Goal: Information Seeking & Learning: Learn about a topic

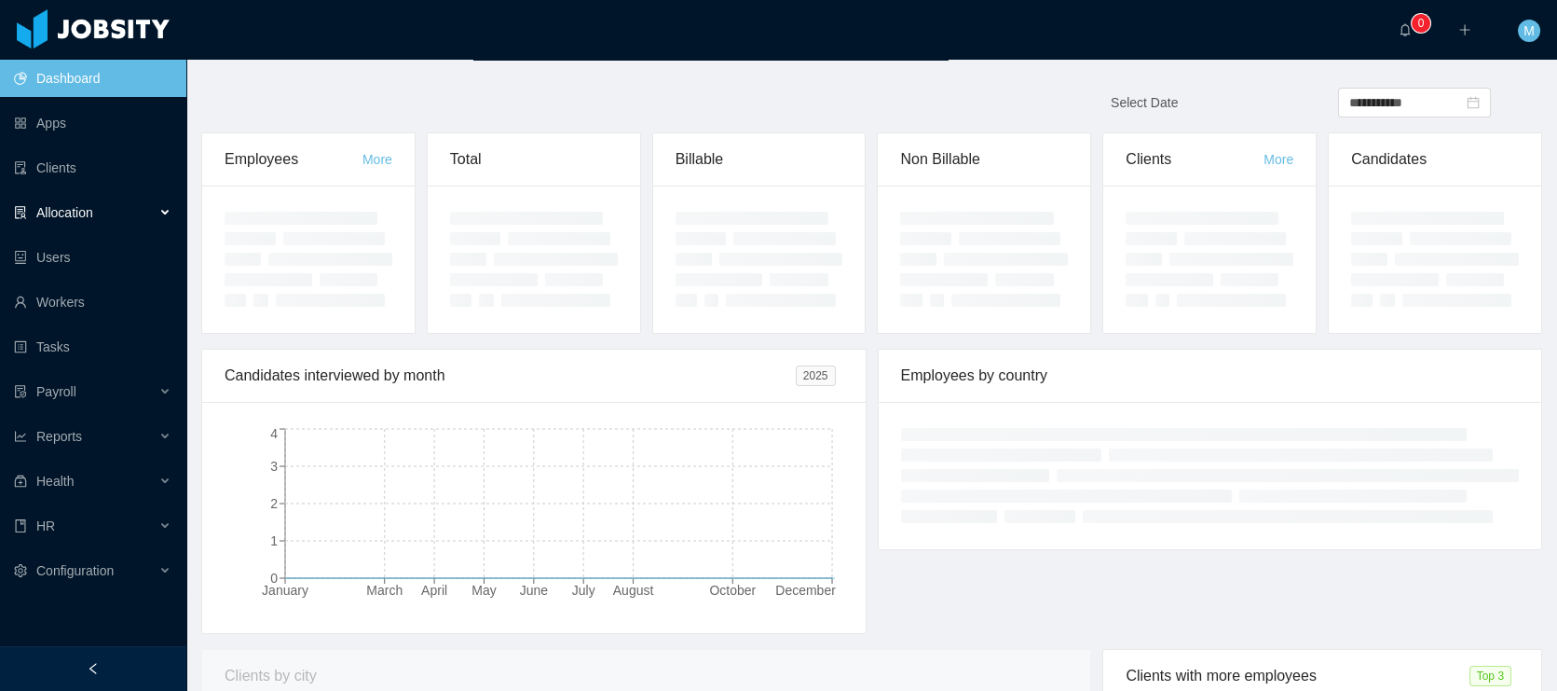
click at [88, 223] on div "Allocation" at bounding box center [93, 212] width 186 height 37
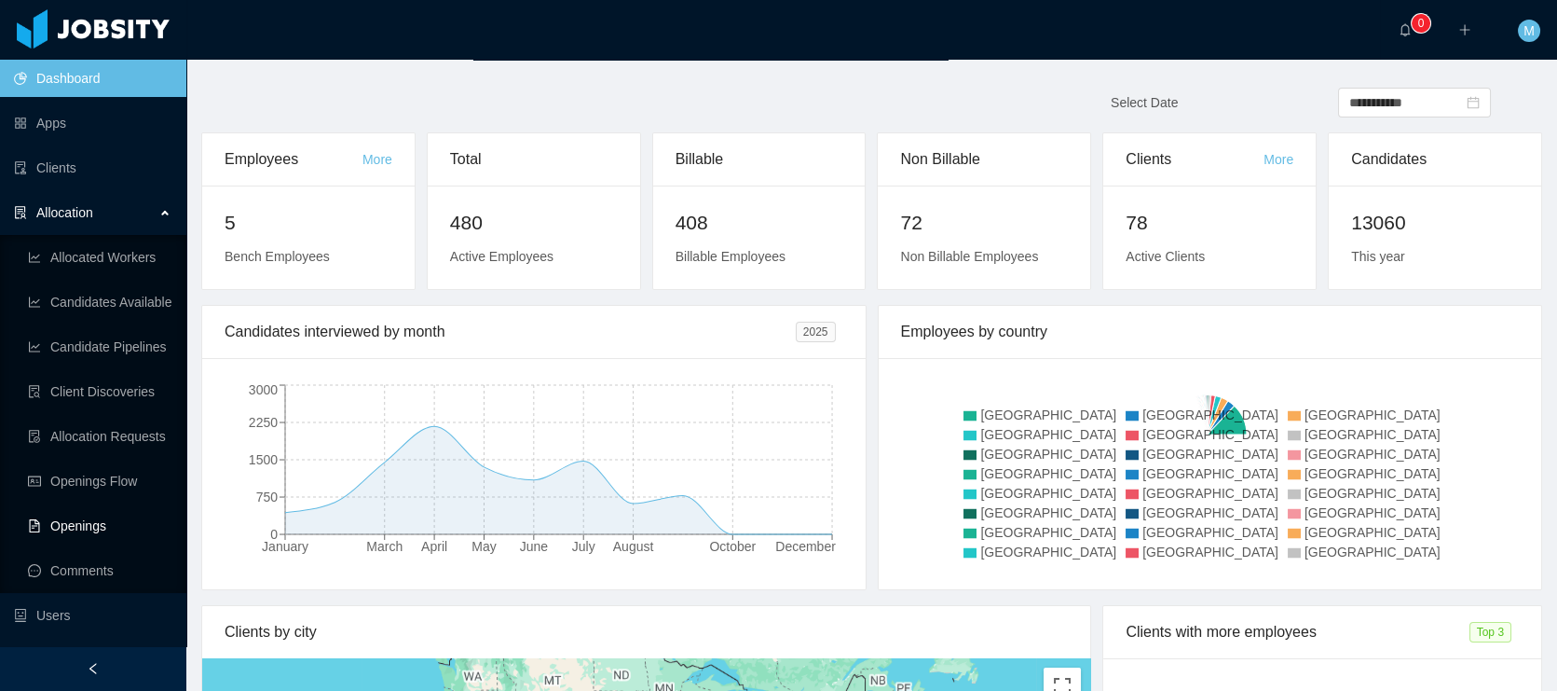
scroll to position [305, 0]
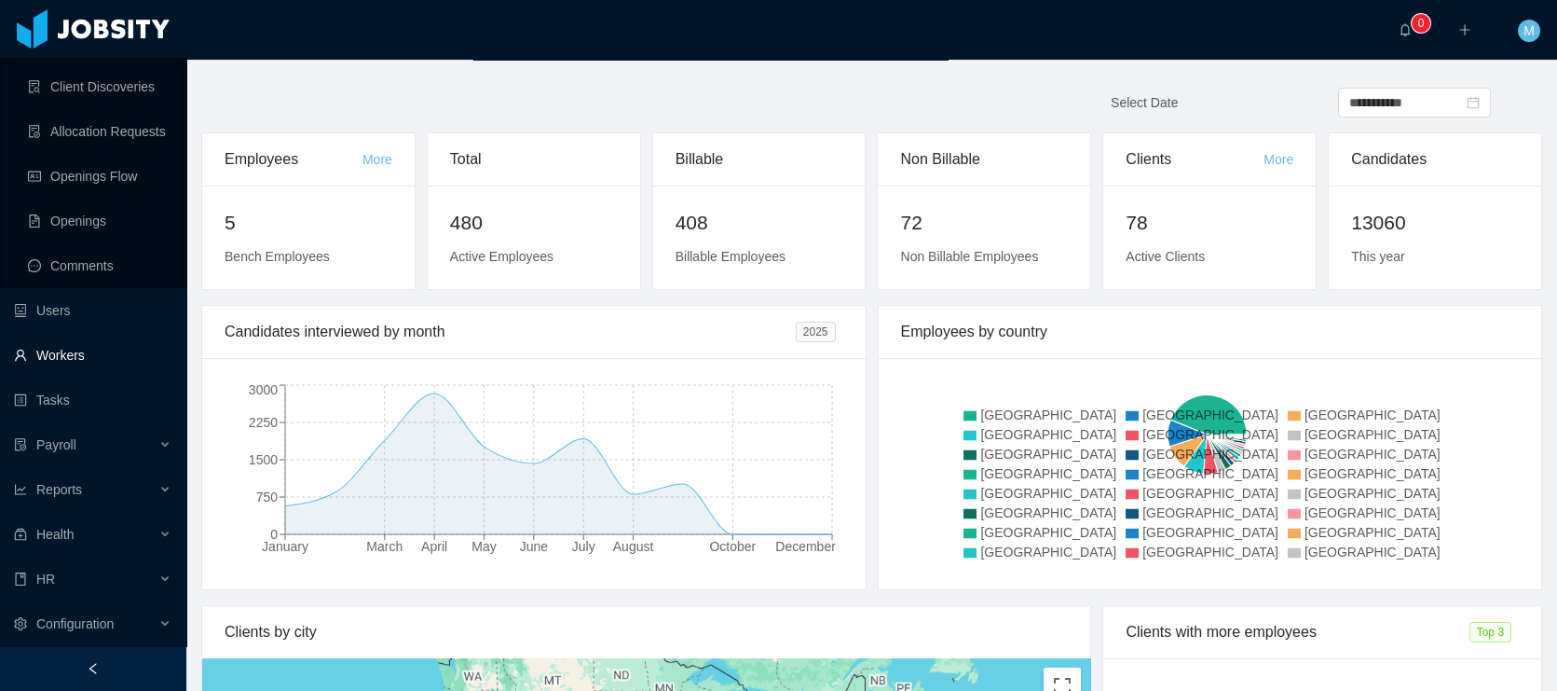
drag, startPoint x: 69, startPoint y: 356, endPoint x: 129, endPoint y: 332, distance: 64.4
click at [70, 356] on link "Workers" at bounding box center [93, 354] width 158 height 37
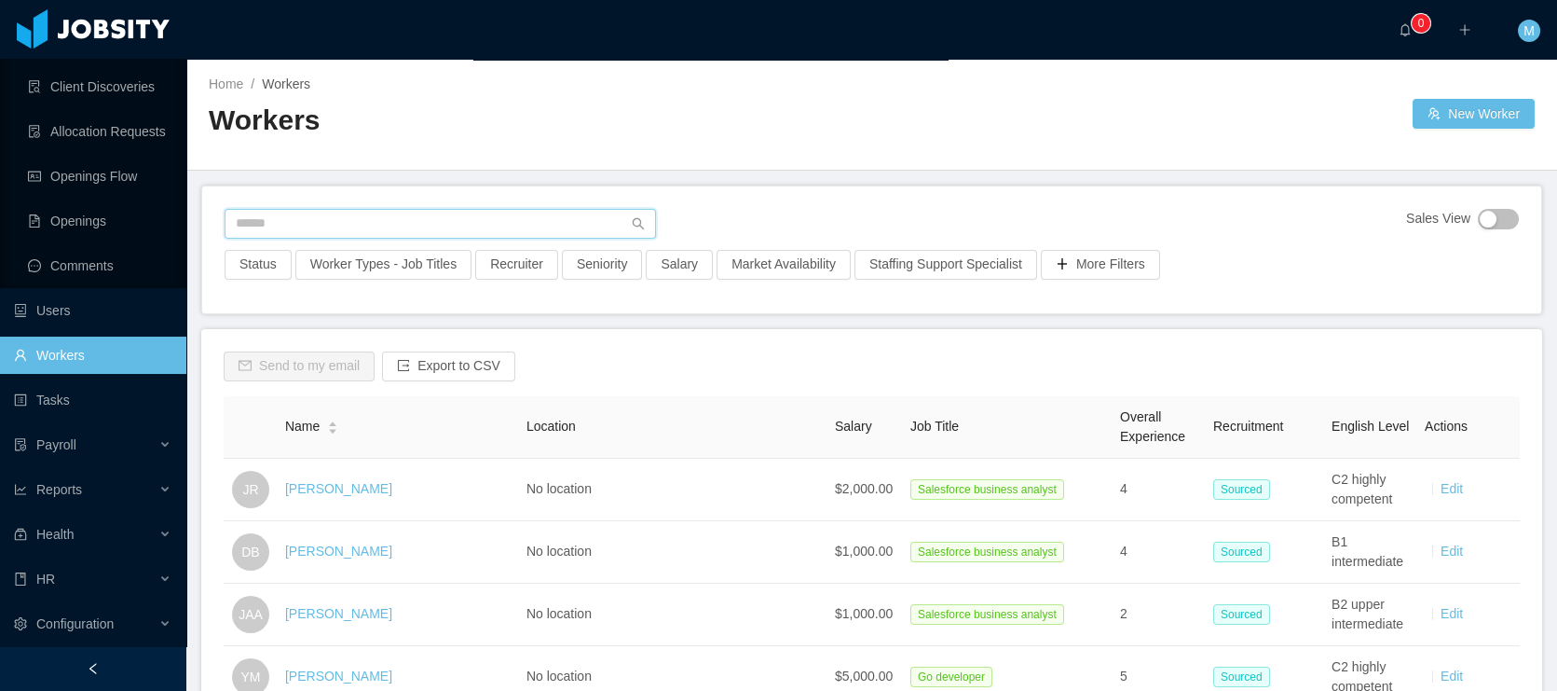
click at [303, 224] on input "text" at bounding box center [441, 224] width 432 height 30
paste input "**********"
type input "**********"
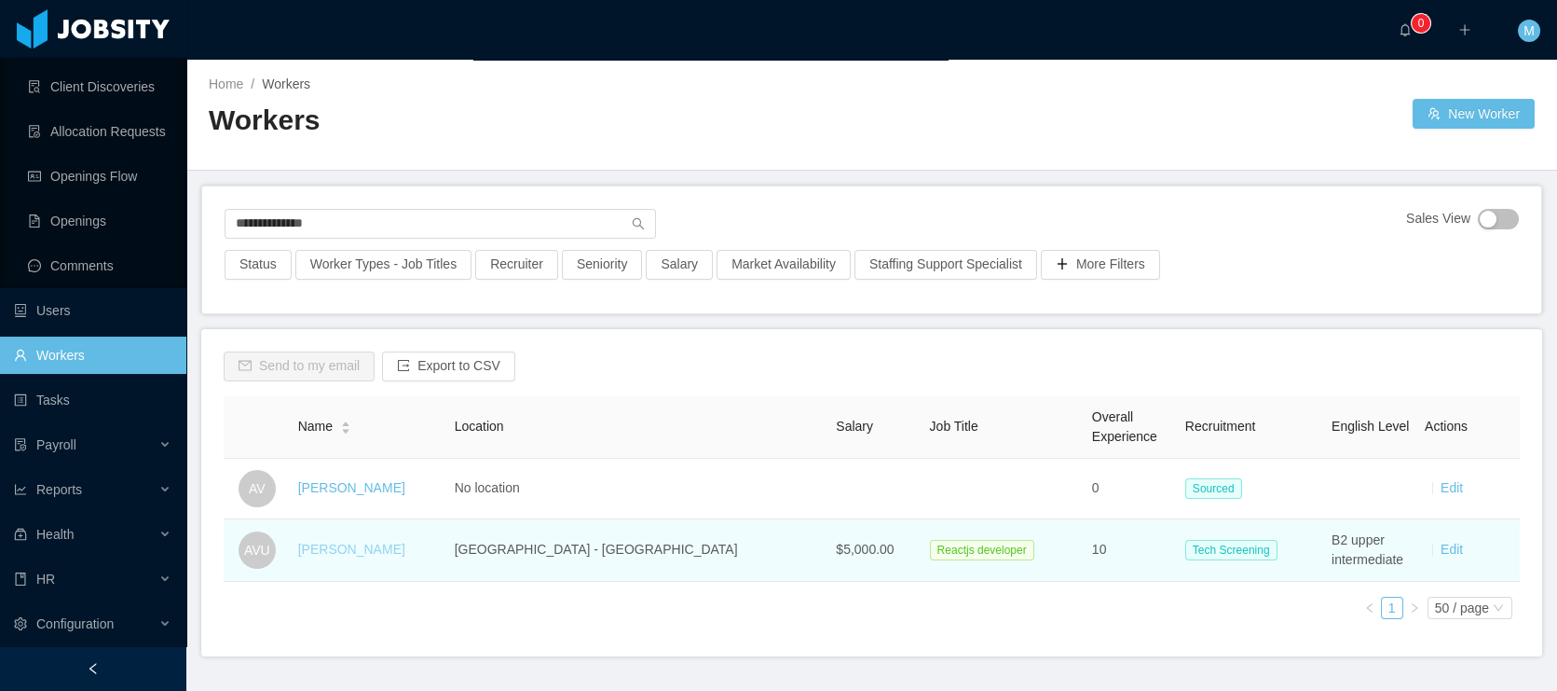
click at [405, 541] on link "[PERSON_NAME]" at bounding box center [351, 548] width 107 height 15
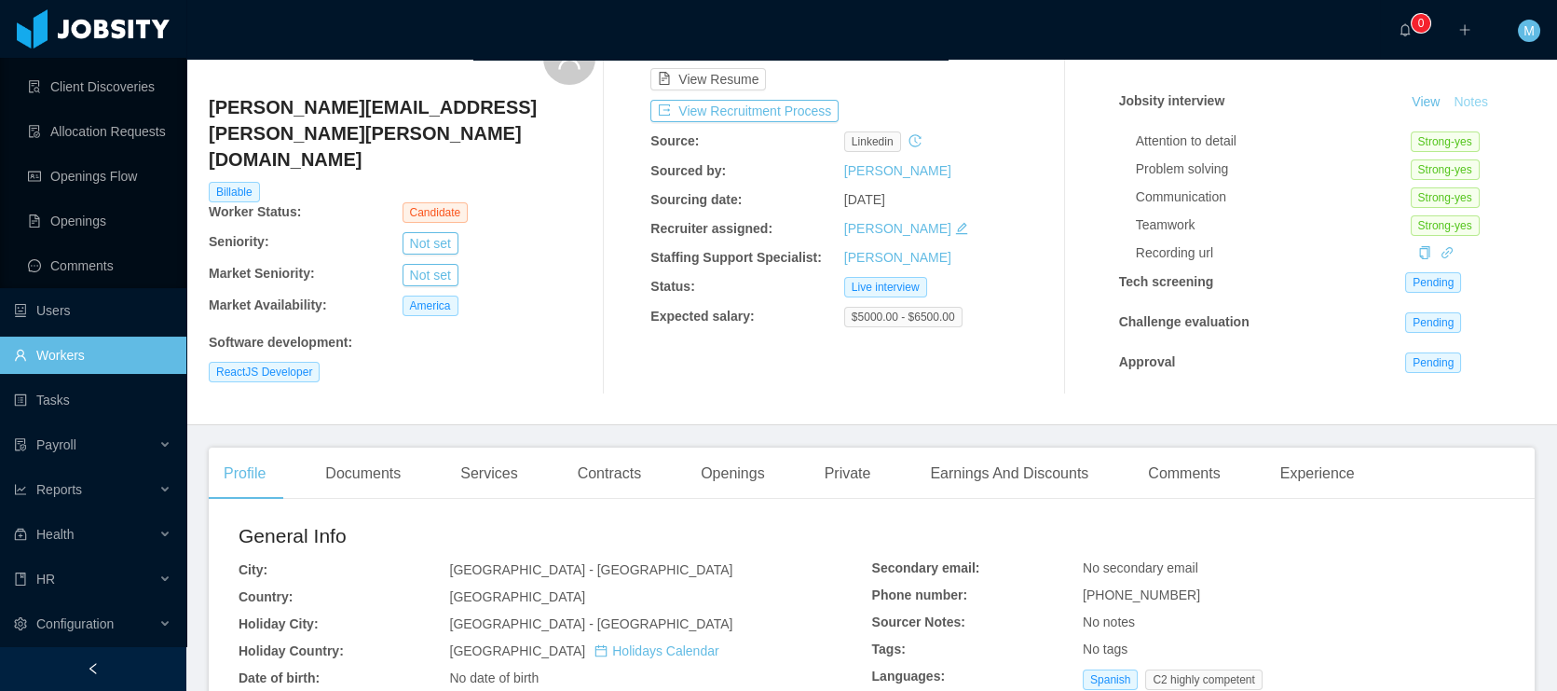
click at [1461, 100] on button "Notes" at bounding box center [1470, 102] width 49 height 22
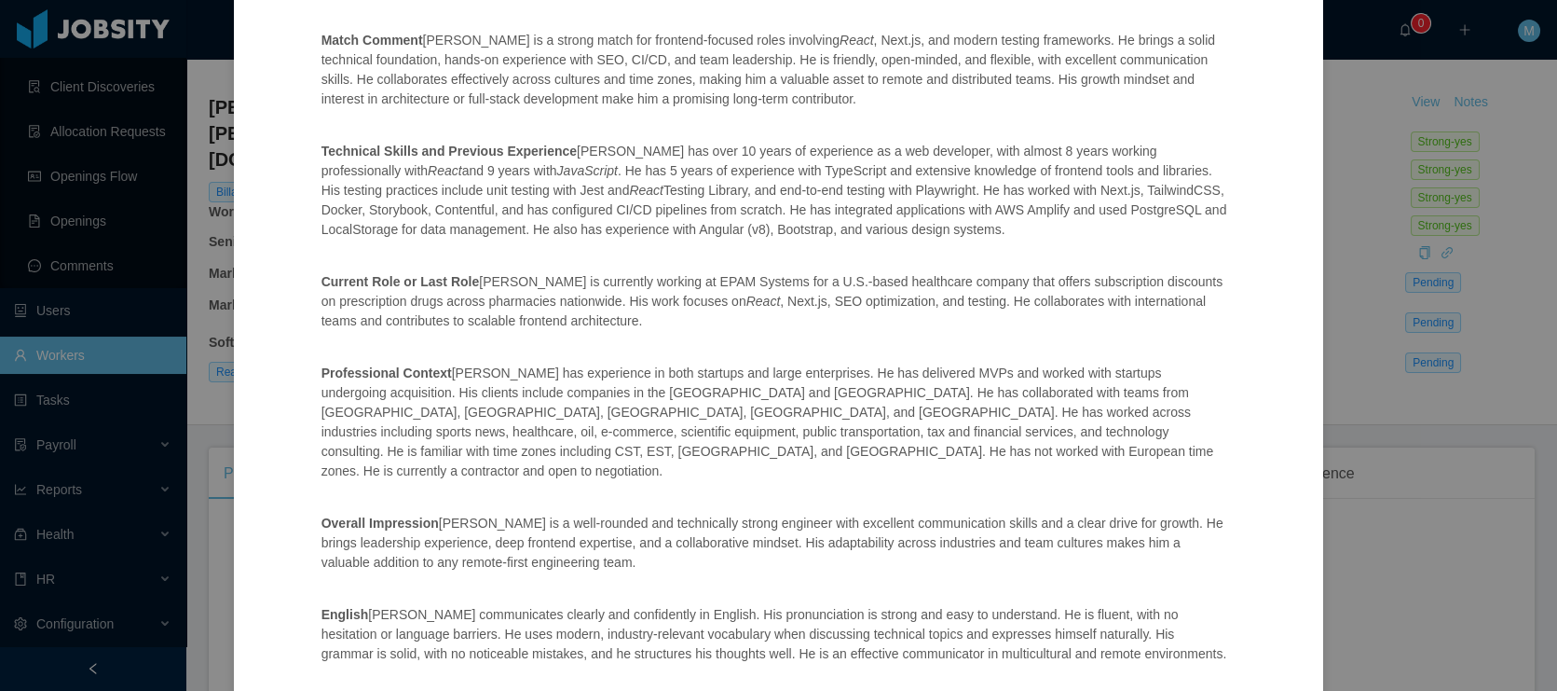
scroll to position [555, 0]
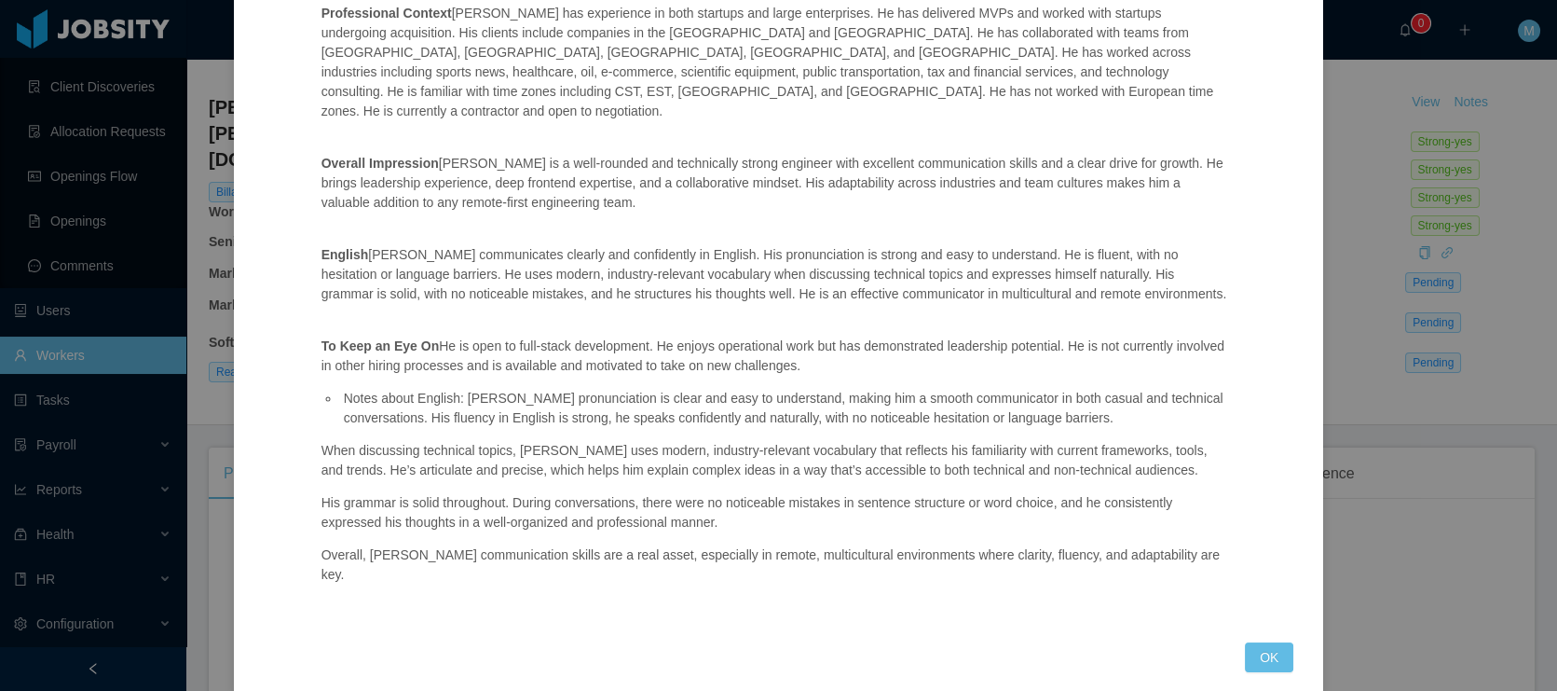
click at [1348, 275] on div "Jobsity interview Openning: Zocdoc - Staff Engineer - Design System Team Match …" at bounding box center [778, 345] width 1557 height 691
click at [1268, 642] on button "OK" at bounding box center [1269, 657] width 48 height 30
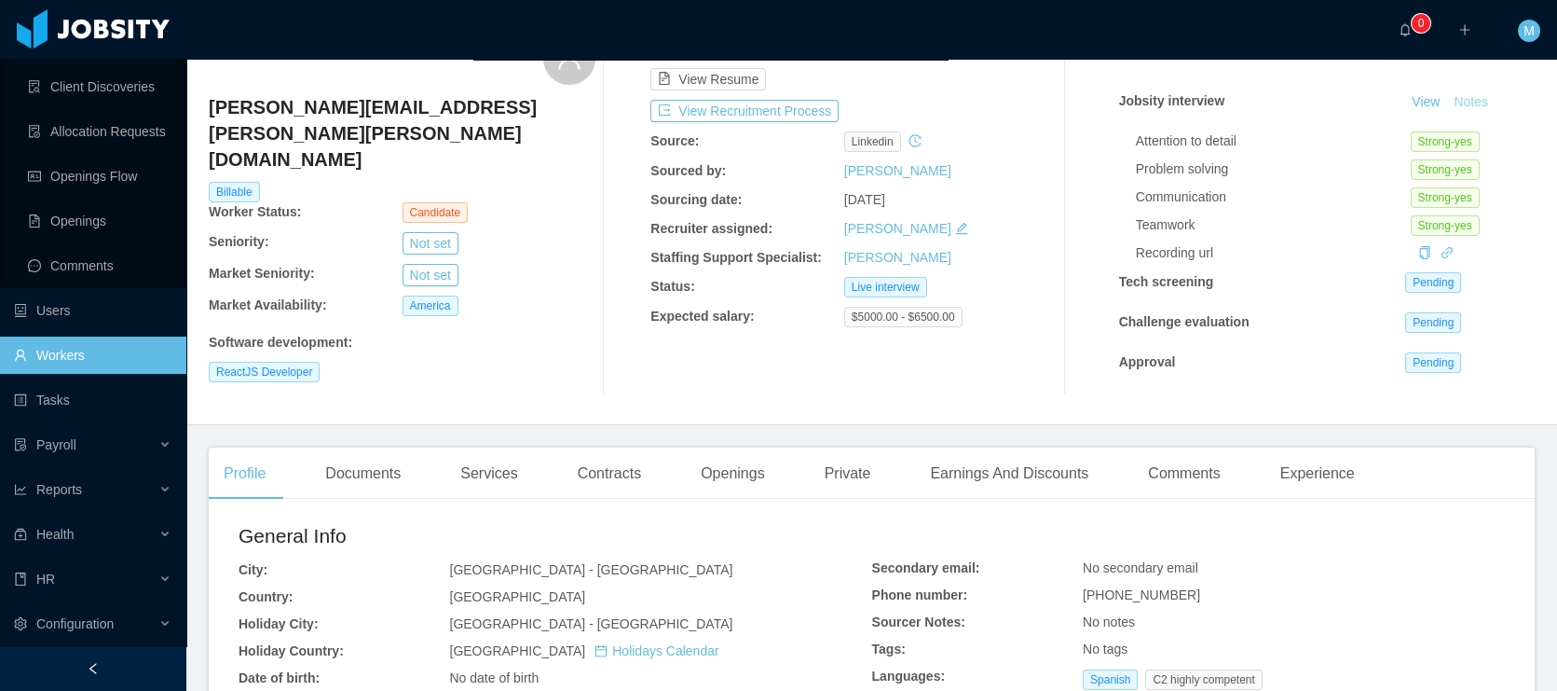
scroll to position [468, 0]
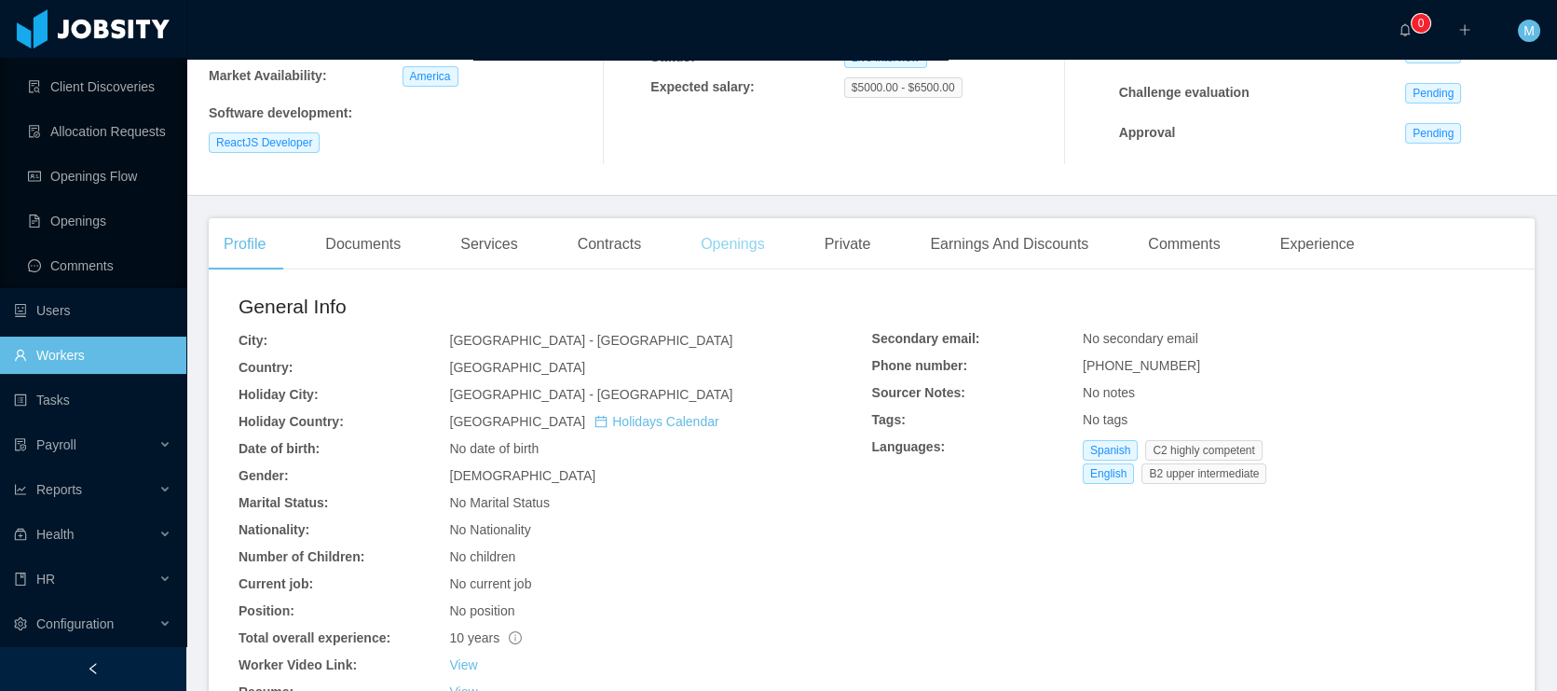
click at [749, 264] on div "Openings" at bounding box center [733, 244] width 94 height 52
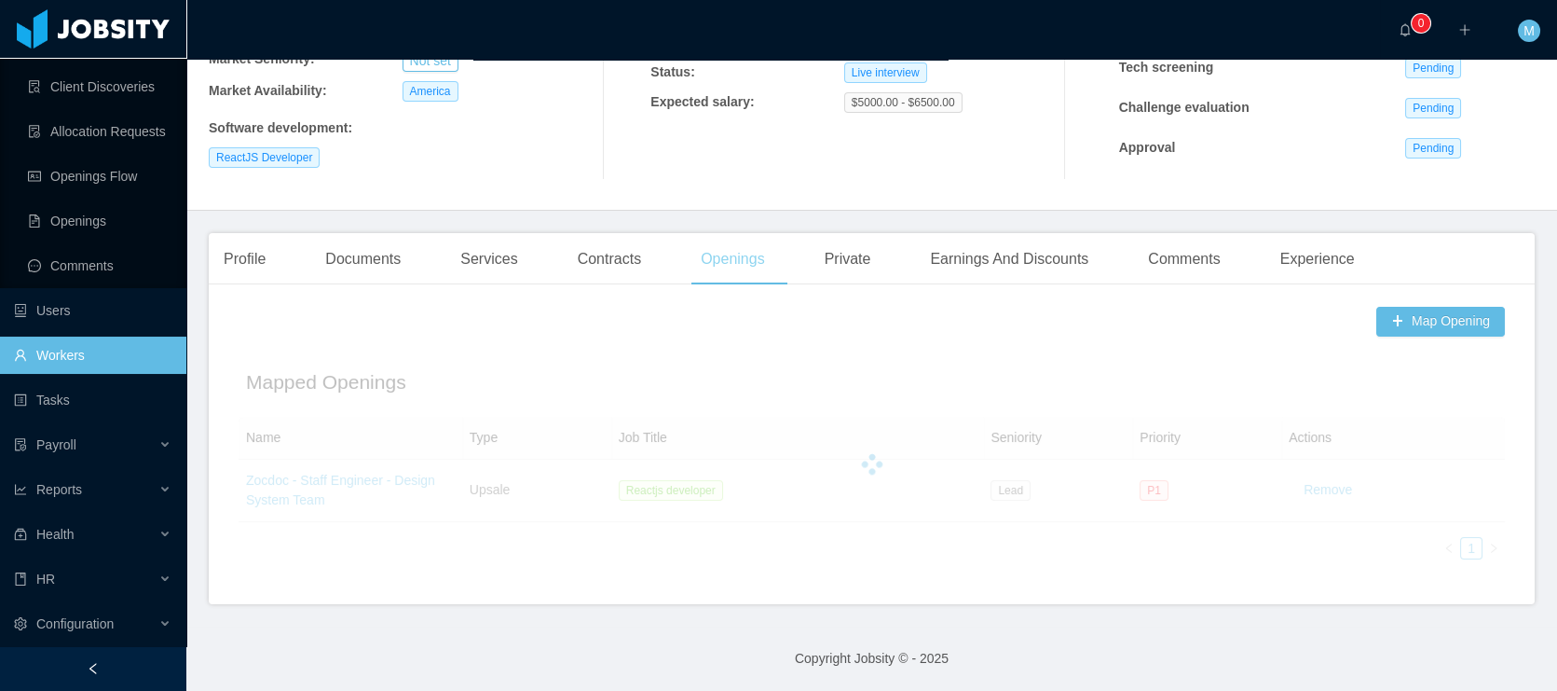
scroll to position [314, 0]
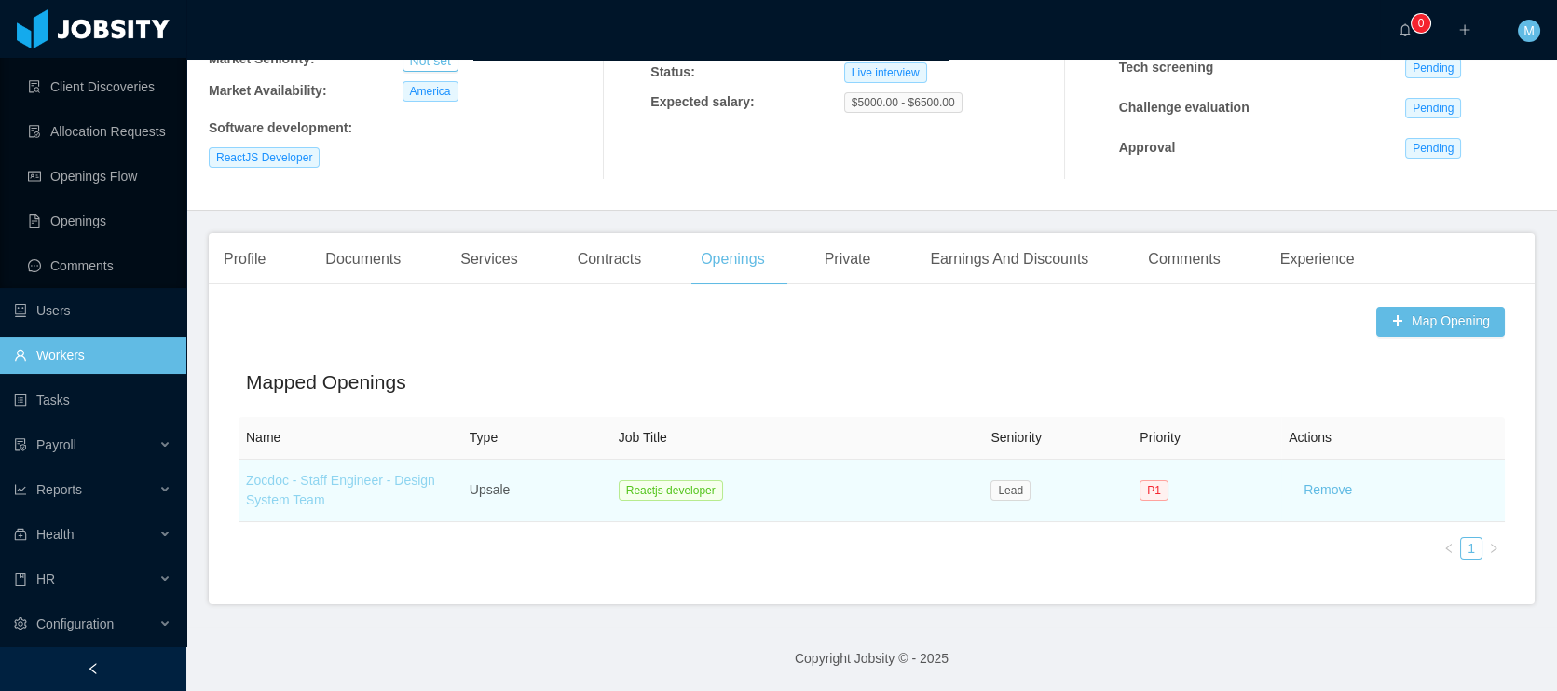
click at [372, 477] on link "Zocdoc - Staff Engineer - Design System Team" at bounding box center [340, 490] width 189 height 34
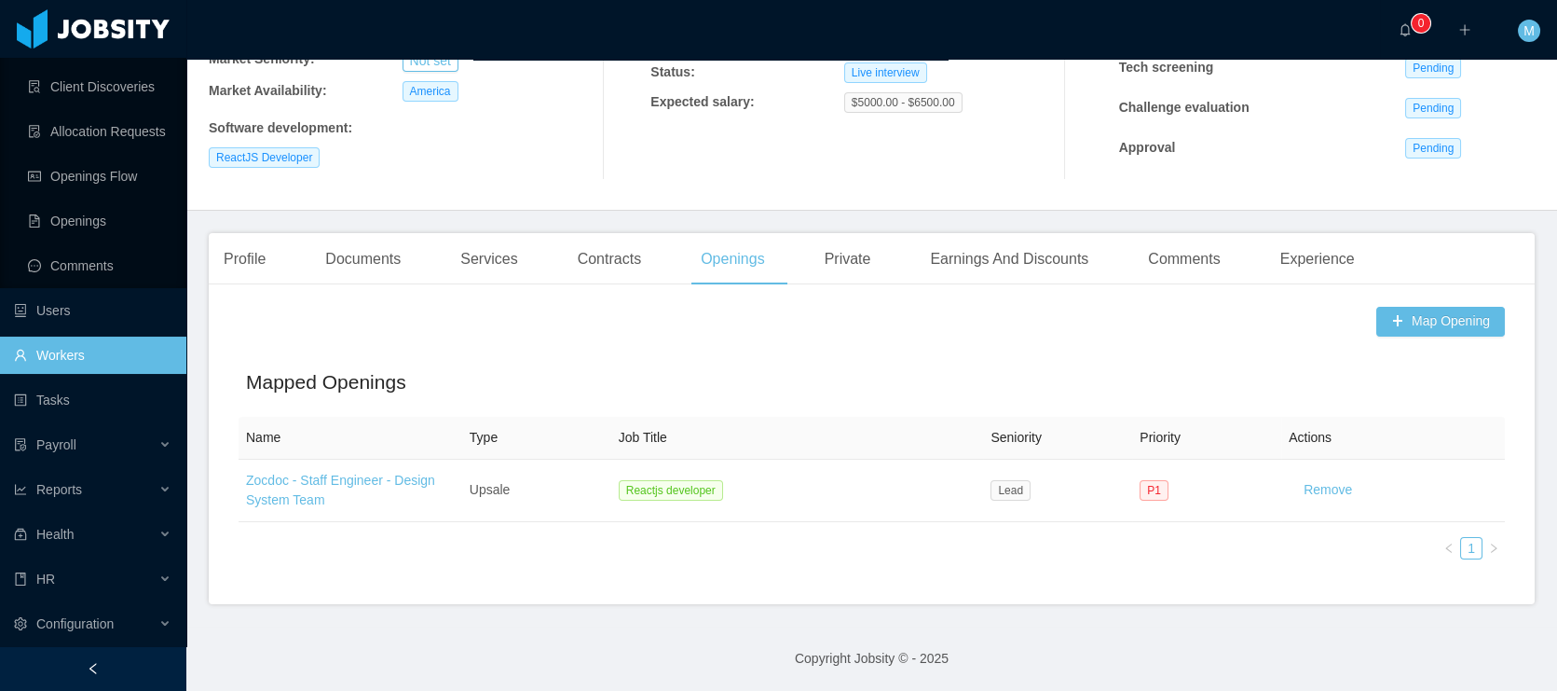
scroll to position [0, 0]
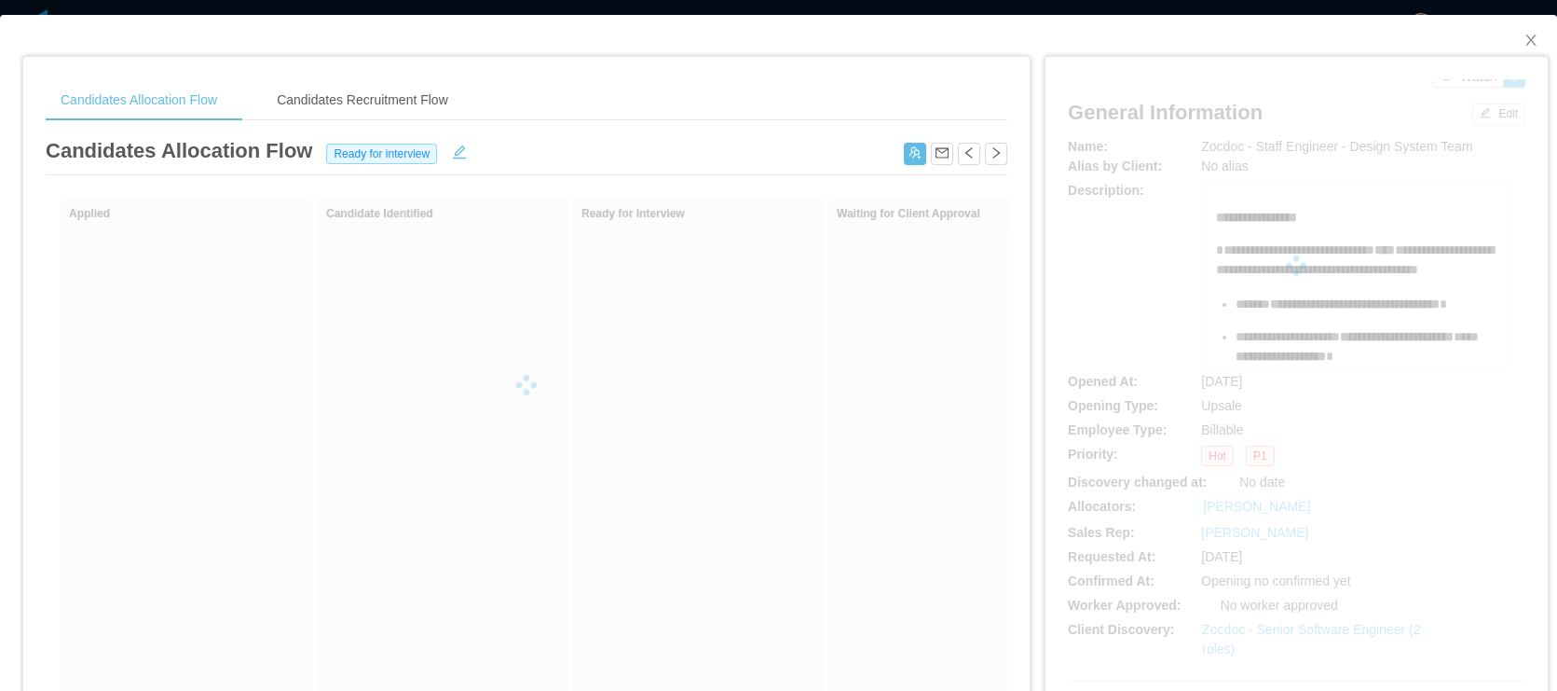
scroll to position [383, 0]
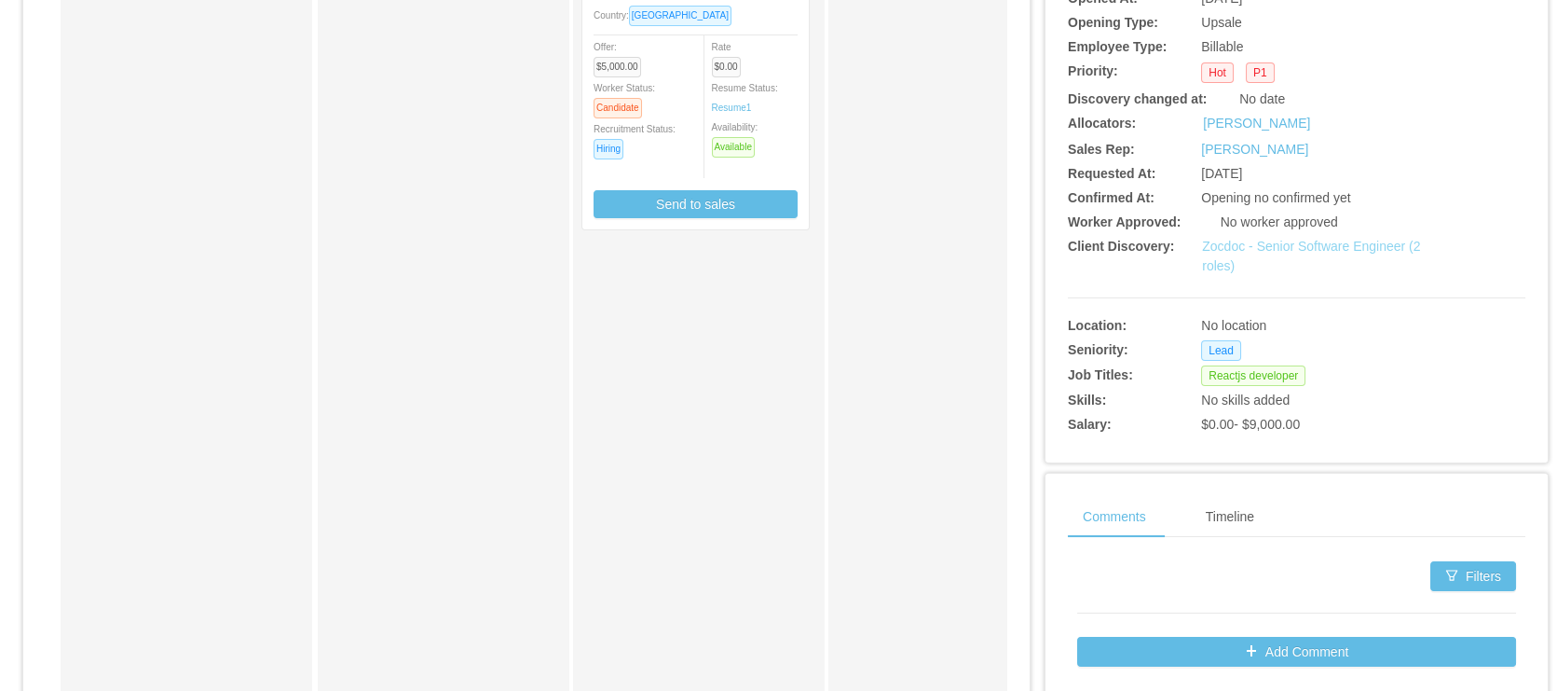
click at [1275, 246] on link "Zocdoc - Senior Software Engineer (2 roles)" at bounding box center [1311, 256] width 218 height 34
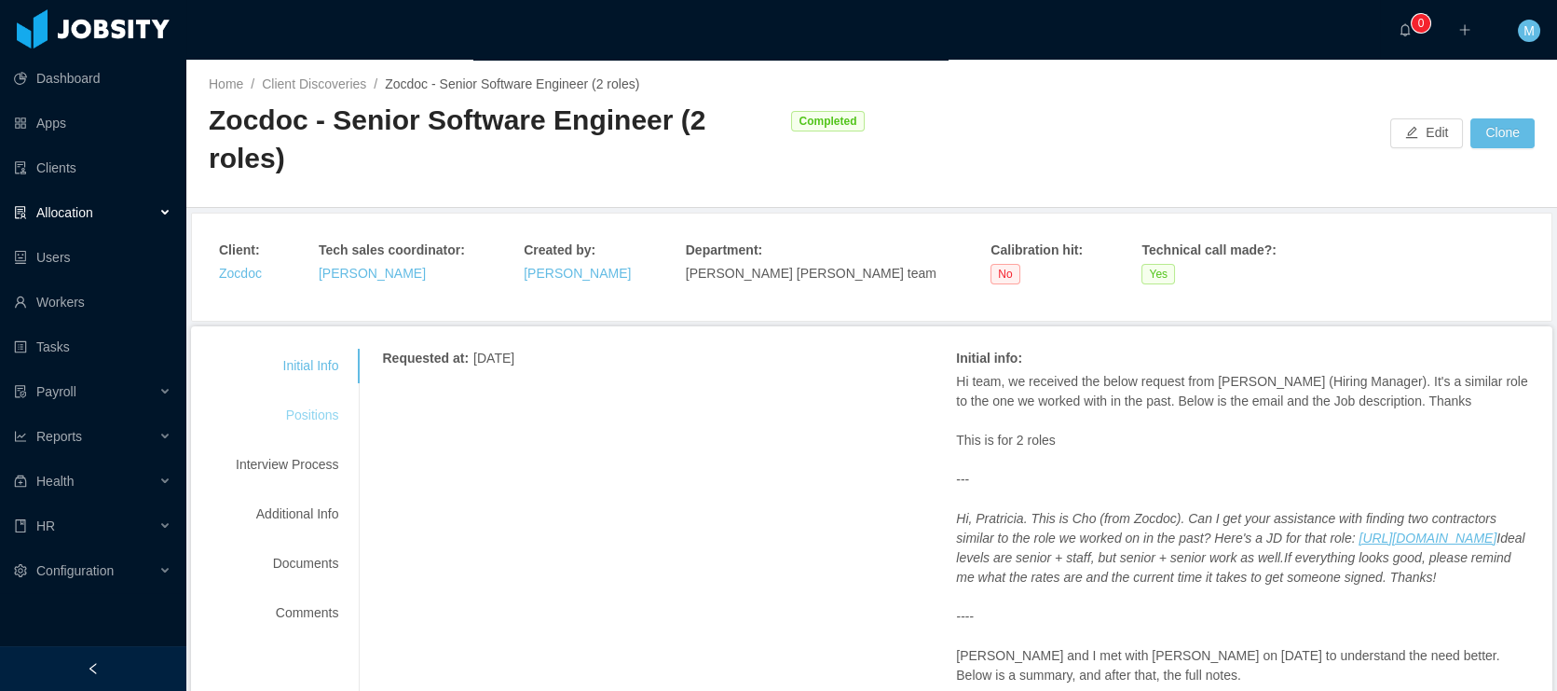
click at [313, 398] on div "Positions" at bounding box center [286, 415] width 147 height 34
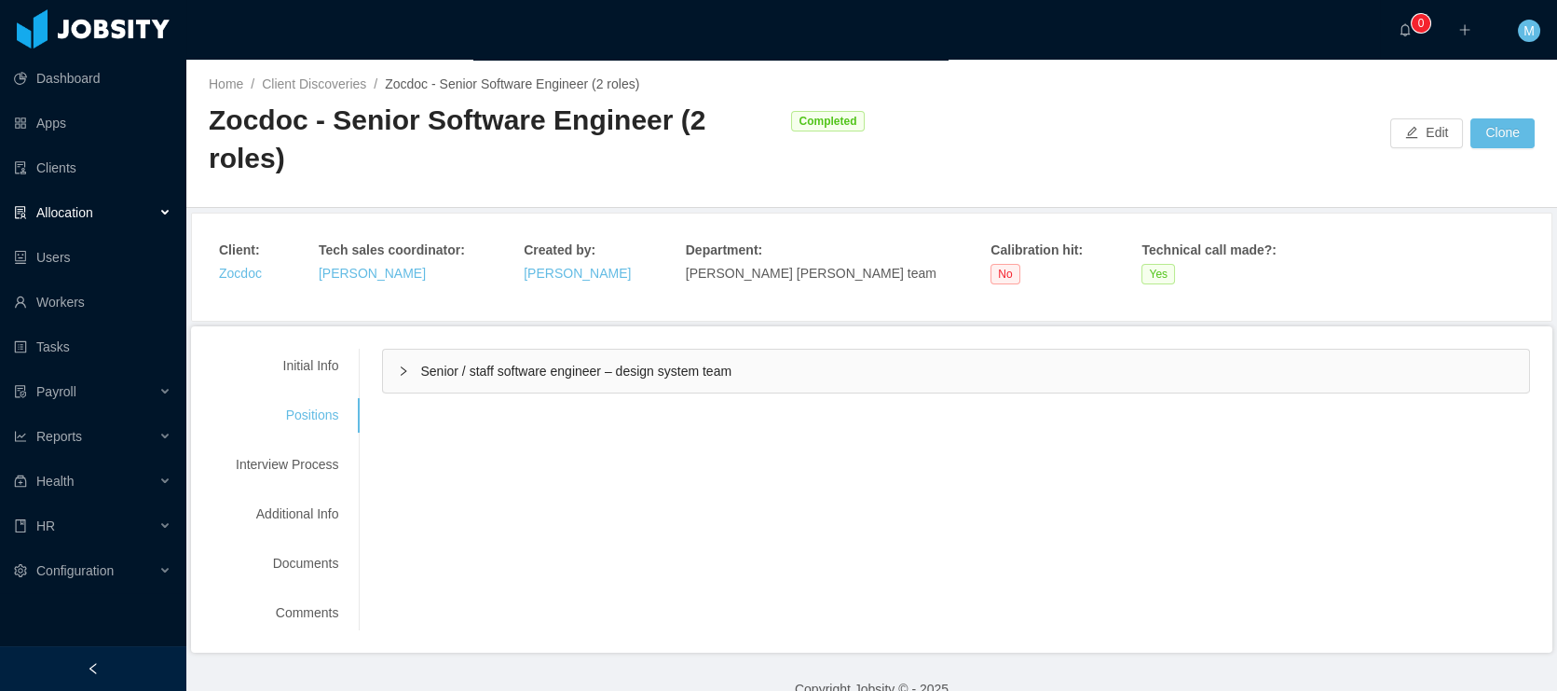
click at [475, 363] on span "Senior / staff software engineer – design system team" at bounding box center [575, 370] width 311 height 15
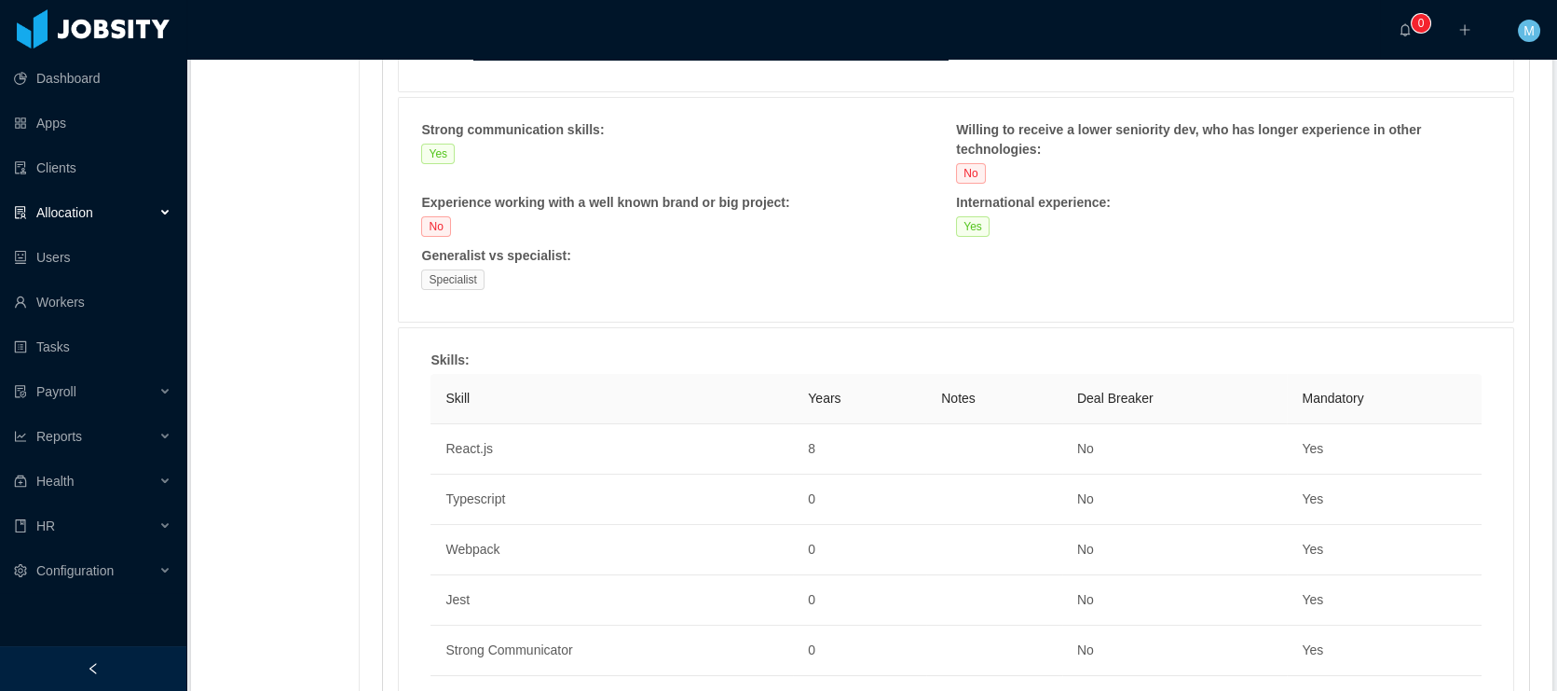
scroll to position [1350, 0]
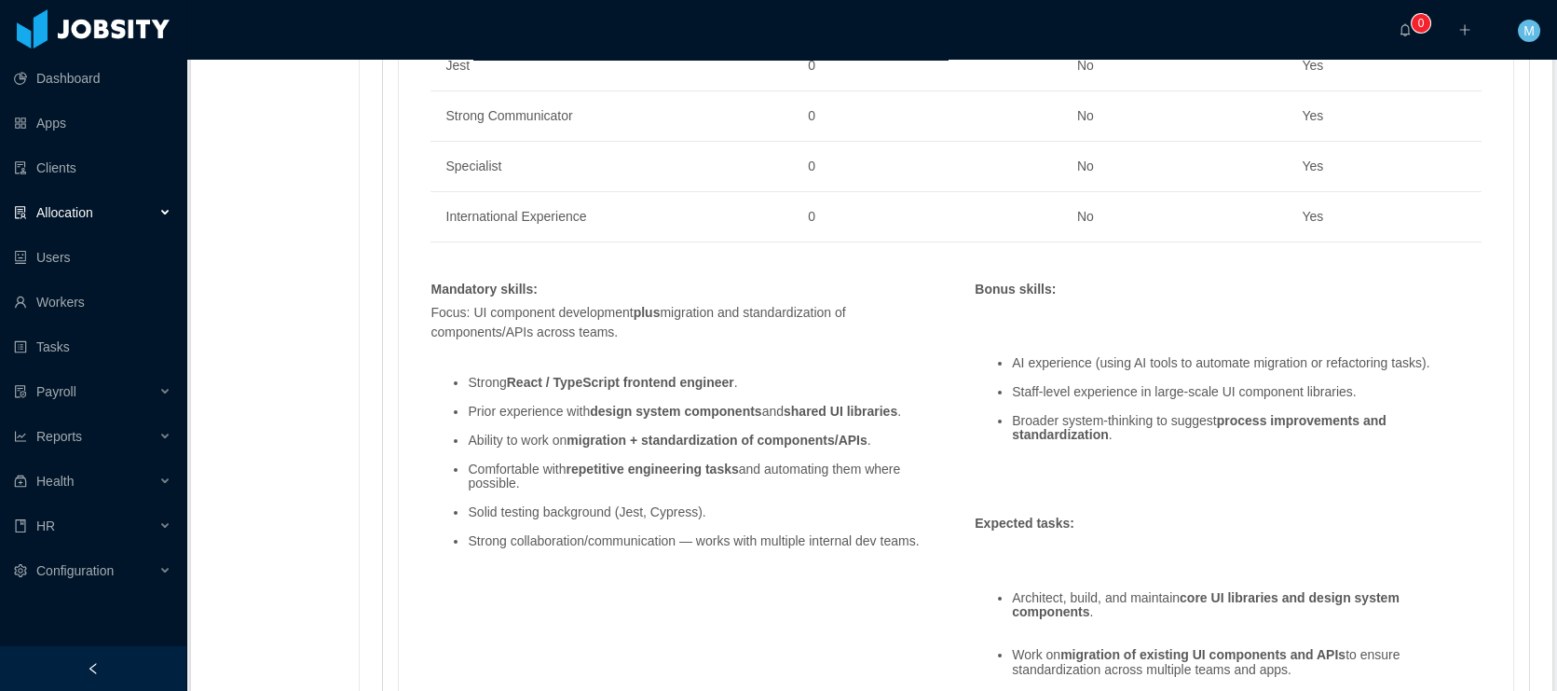
click at [749, 287] on div "Mandatory skills :" at bounding box center [681, 290] width 521 height 20
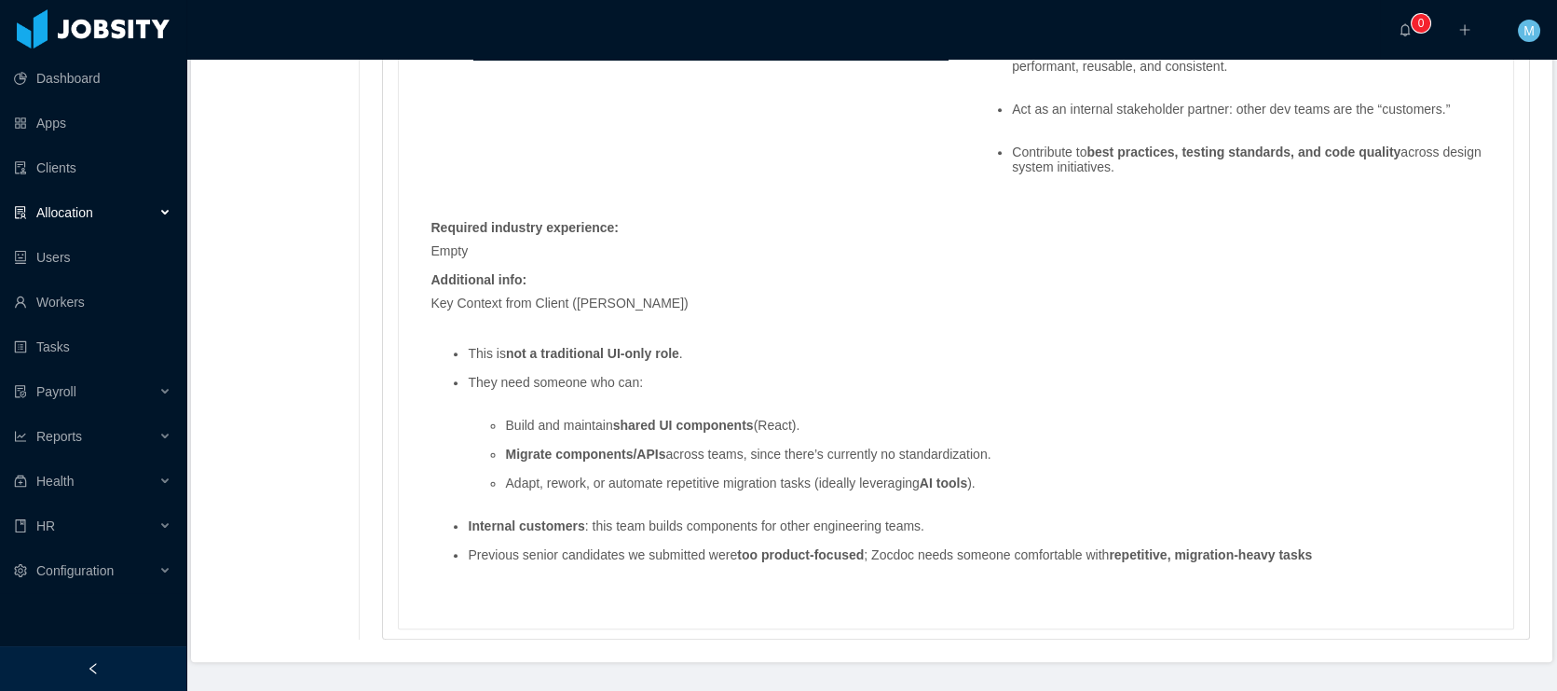
scroll to position [0, 0]
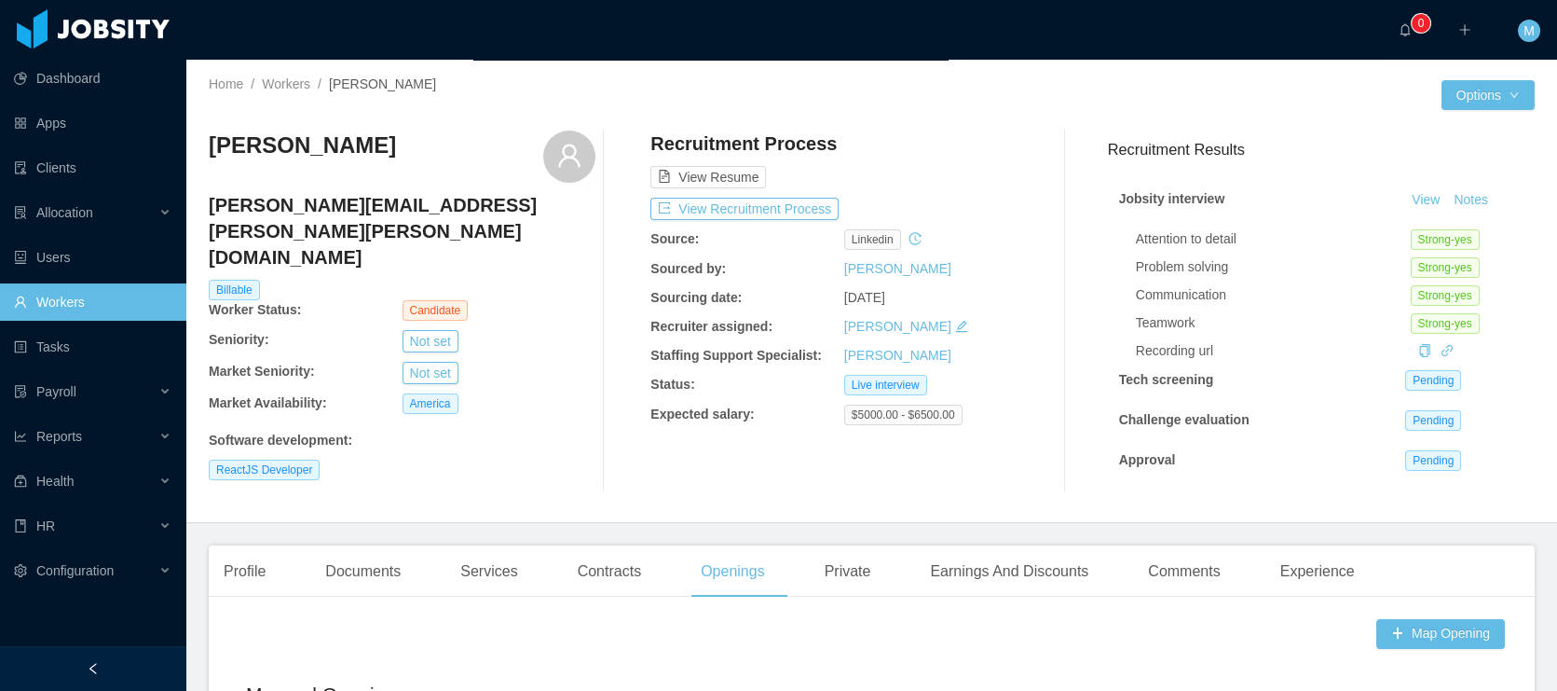
scroll to position [270, 0]
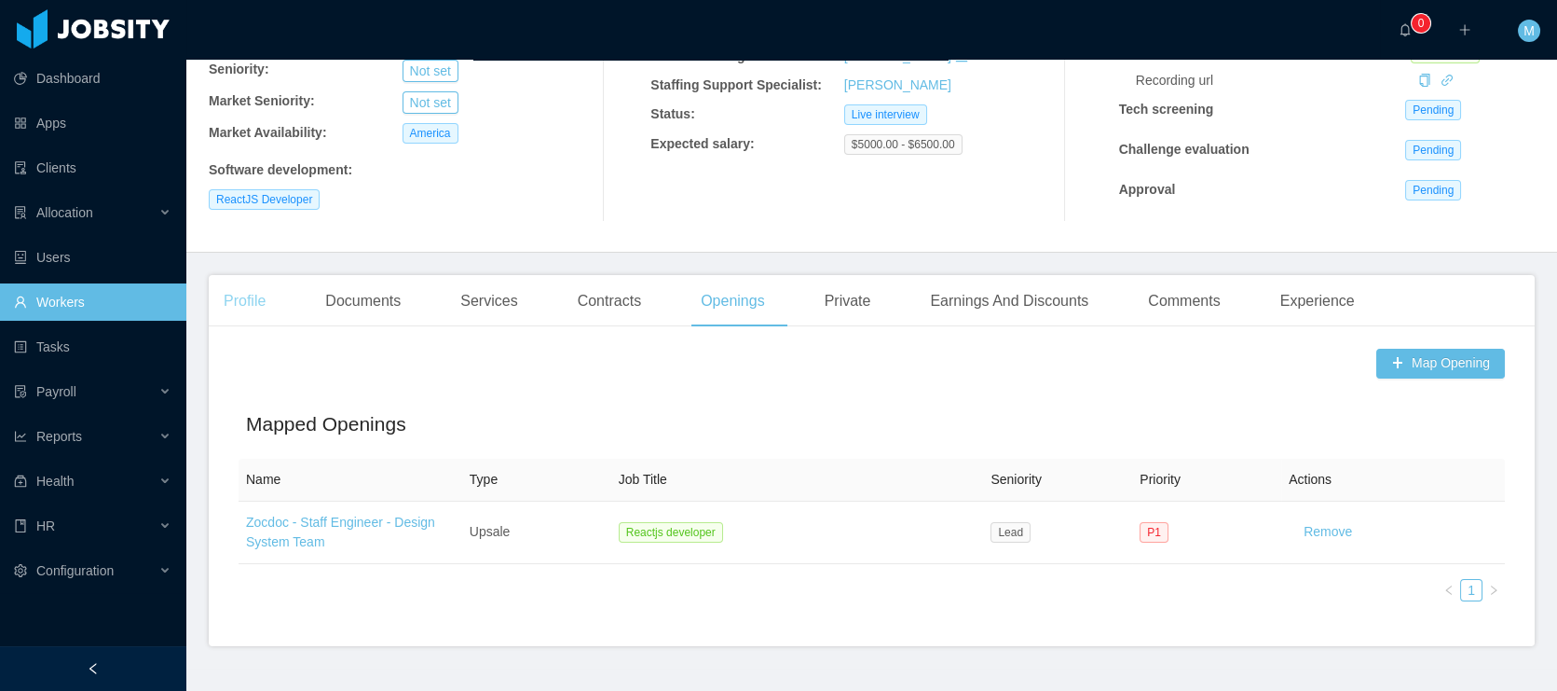
click at [252, 306] on div "Profile" at bounding box center [245, 301] width 72 height 52
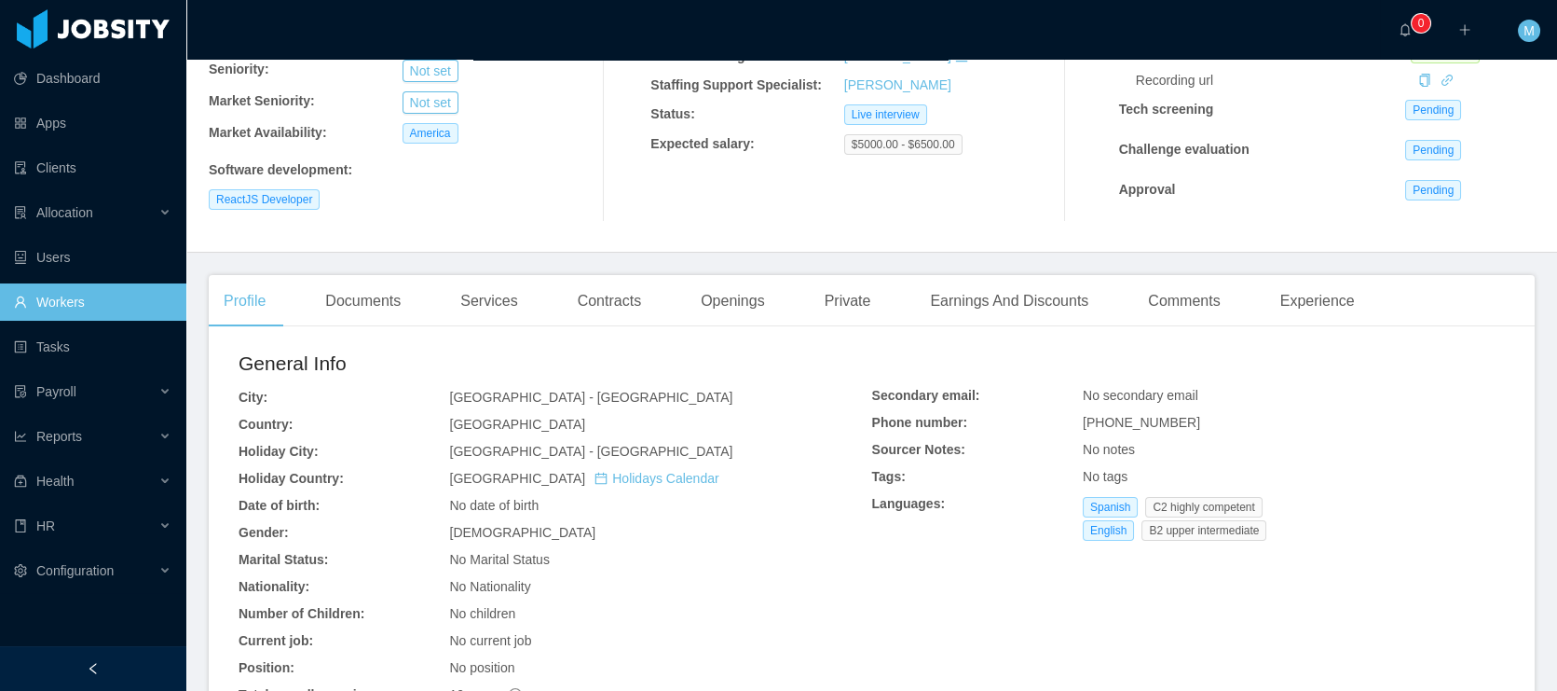
scroll to position [554, 0]
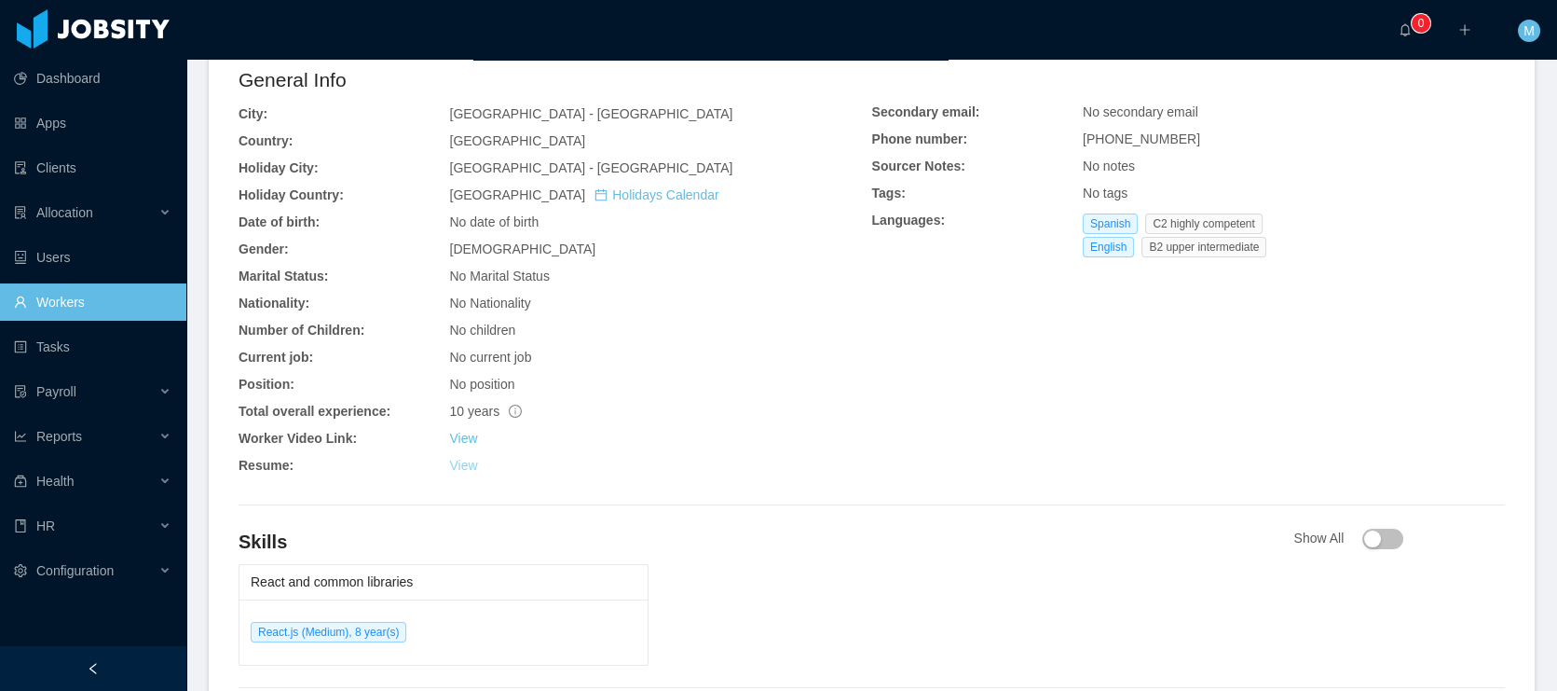
click at [465, 469] on link "View" at bounding box center [463, 465] width 28 height 15
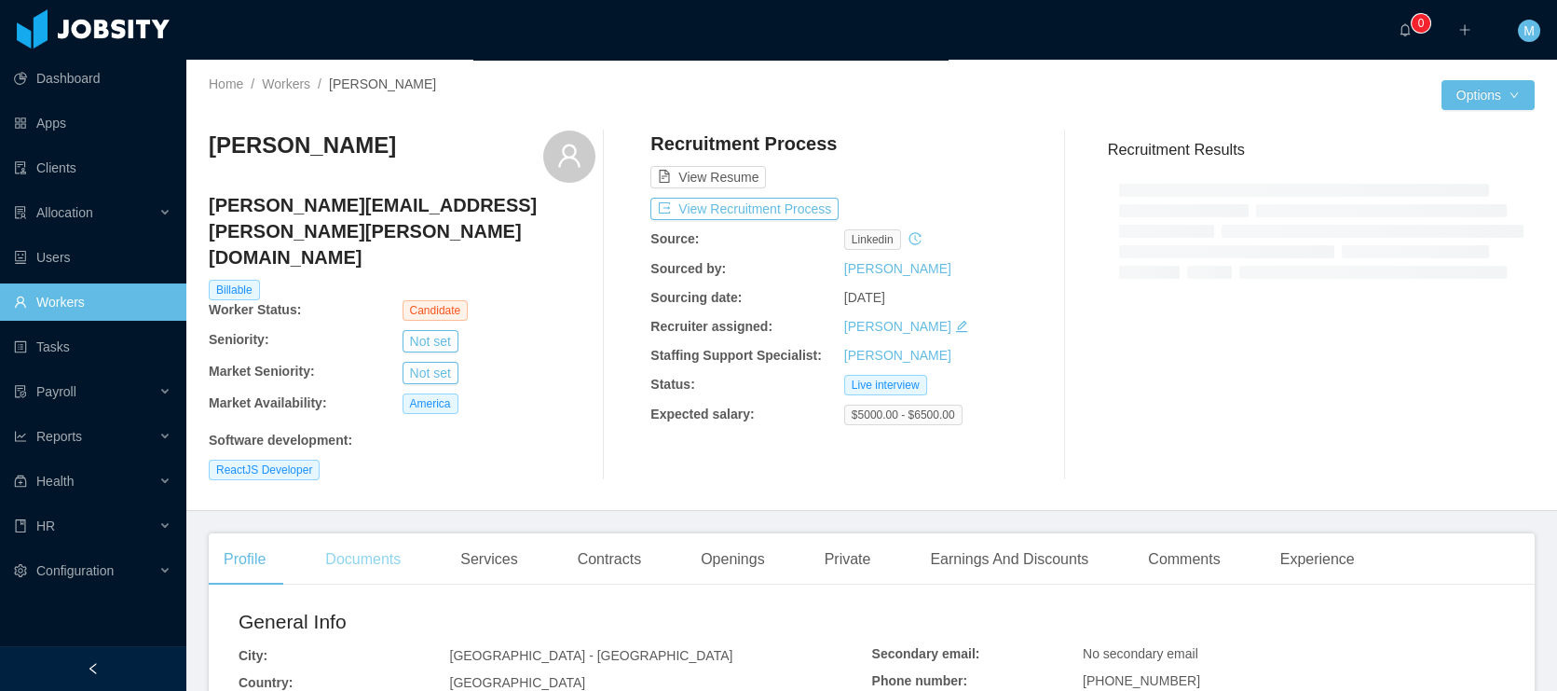
scroll to position [446, 0]
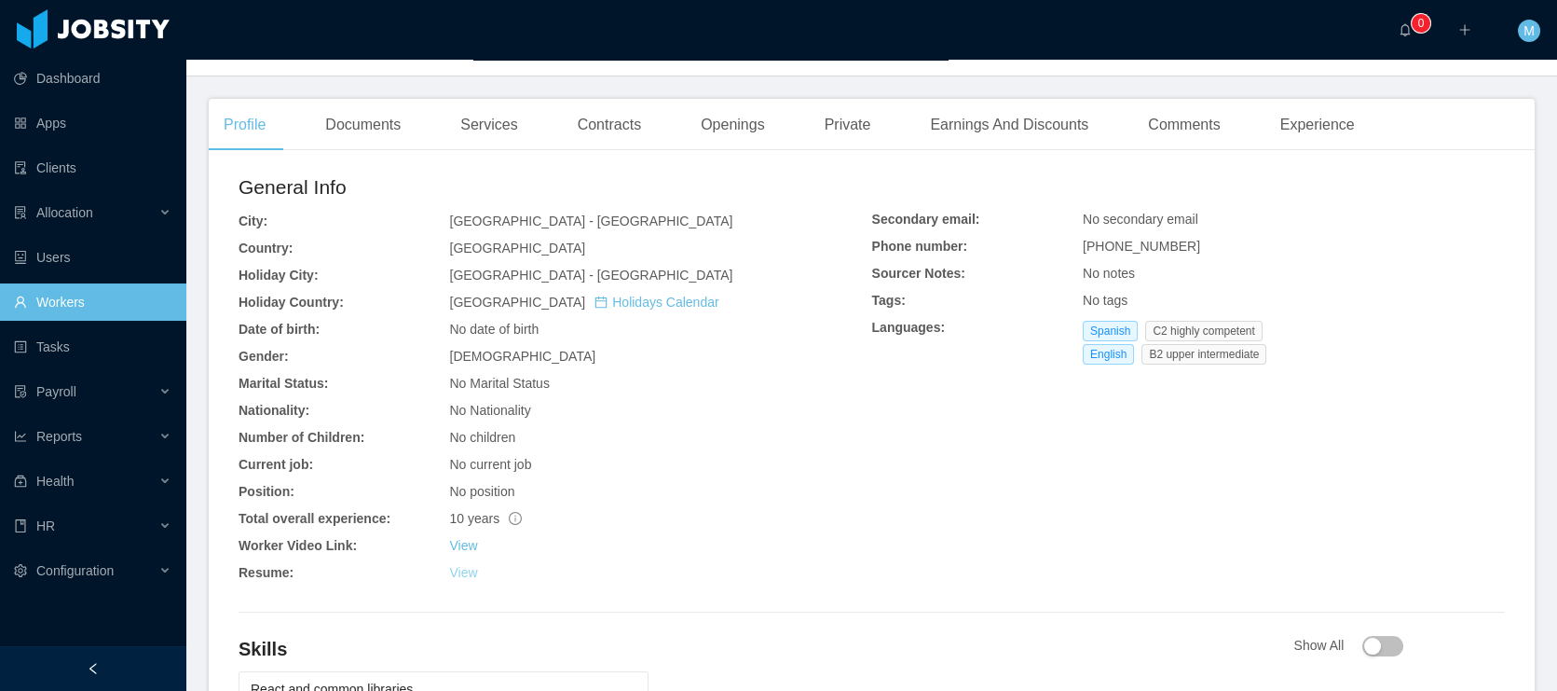
click at [464, 577] on link "View" at bounding box center [463, 572] width 28 height 15
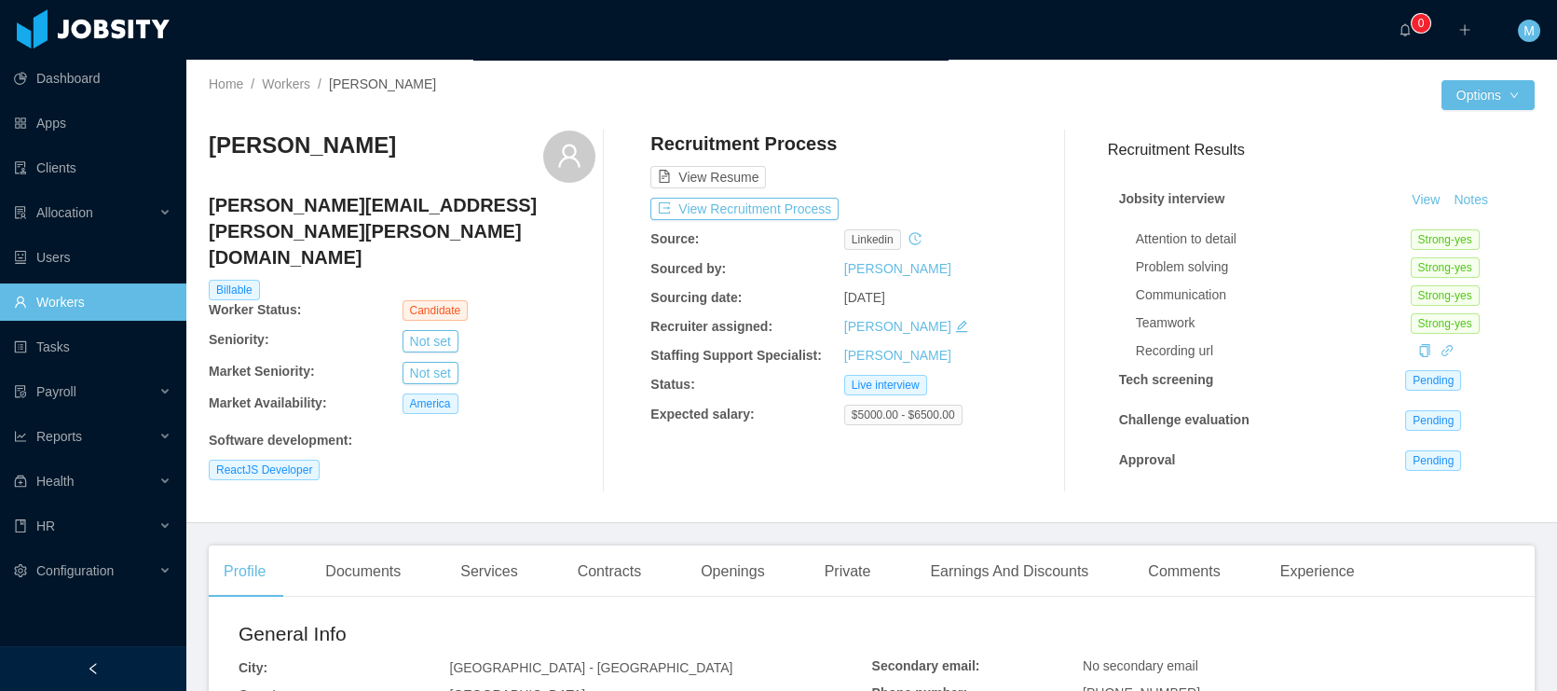
scroll to position [0, 0]
click at [121, 194] on div "Allocation" at bounding box center [93, 212] width 186 height 37
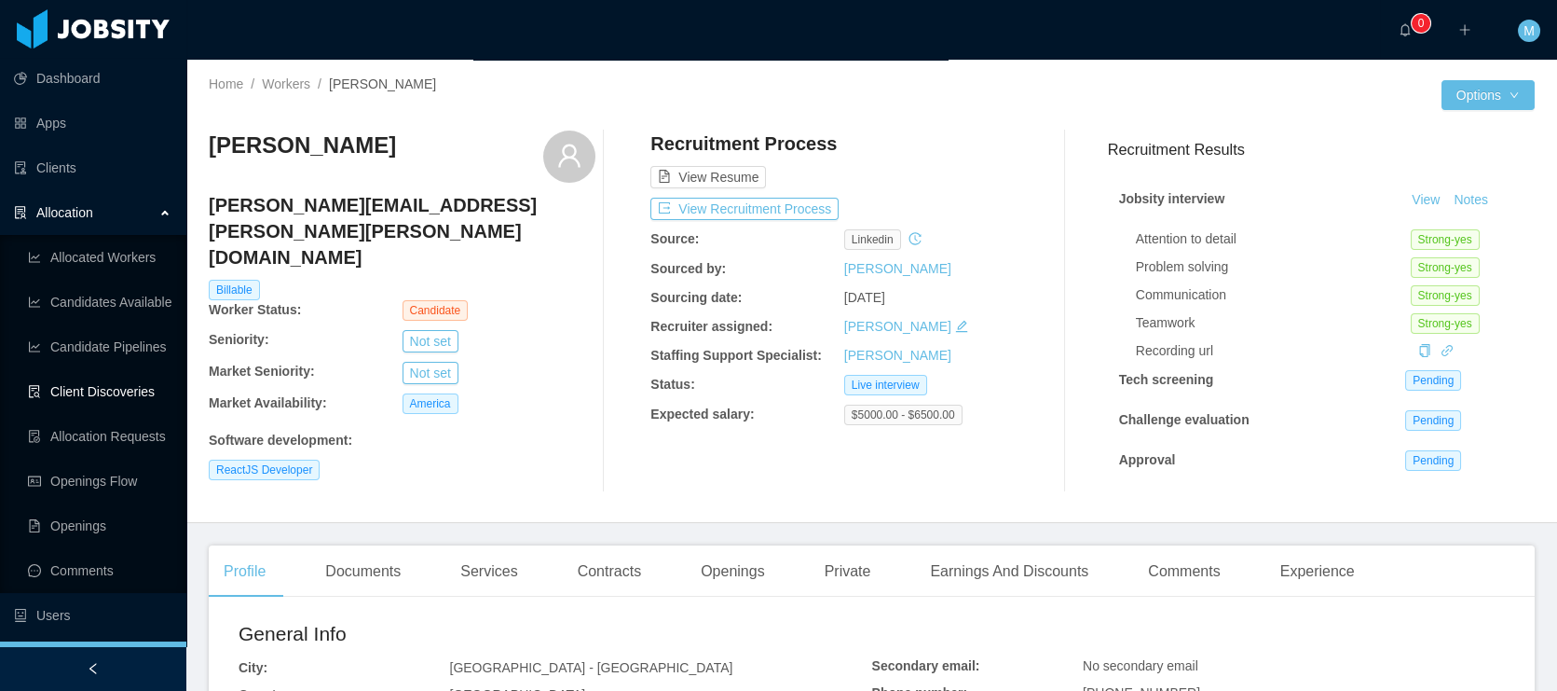
click at [102, 386] on link "Client Discoveries" at bounding box center [100, 391] width 144 height 37
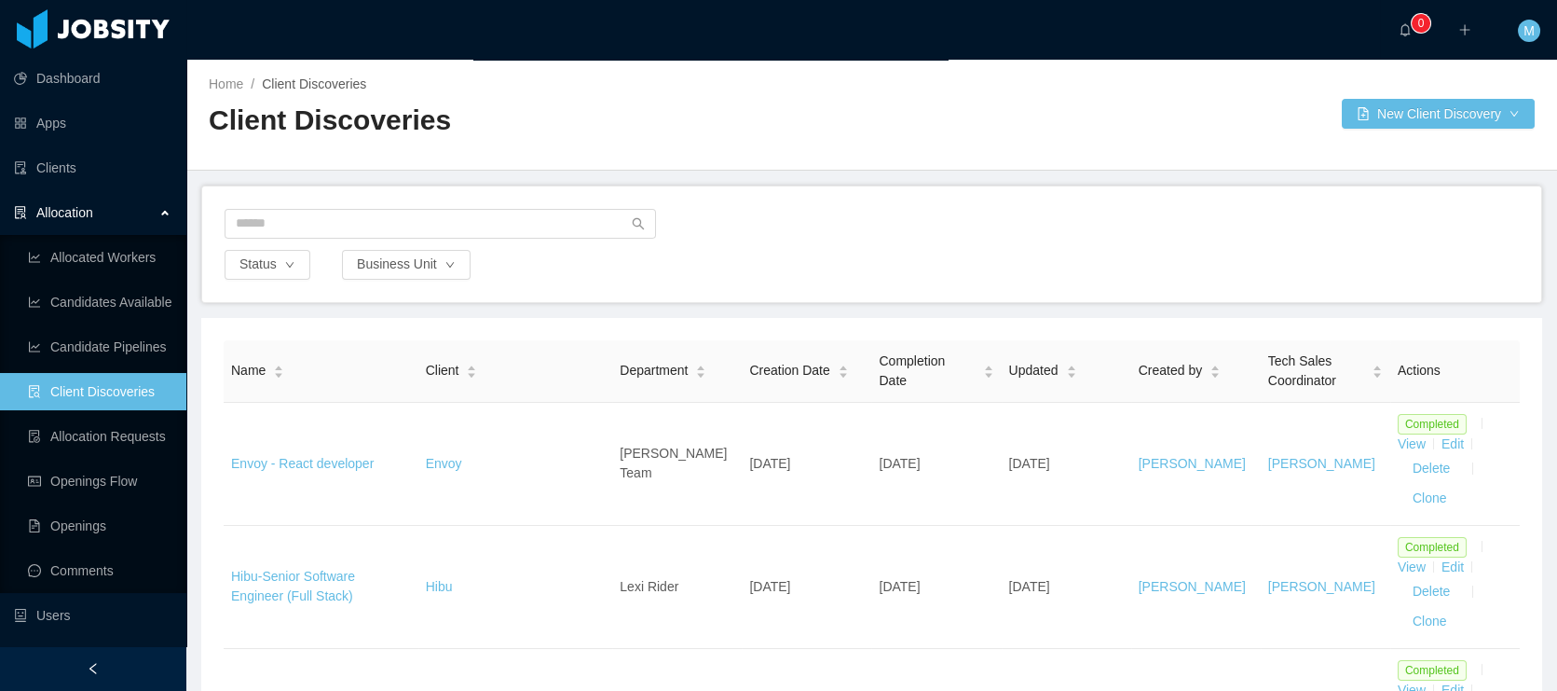
scroll to position [10, 0]
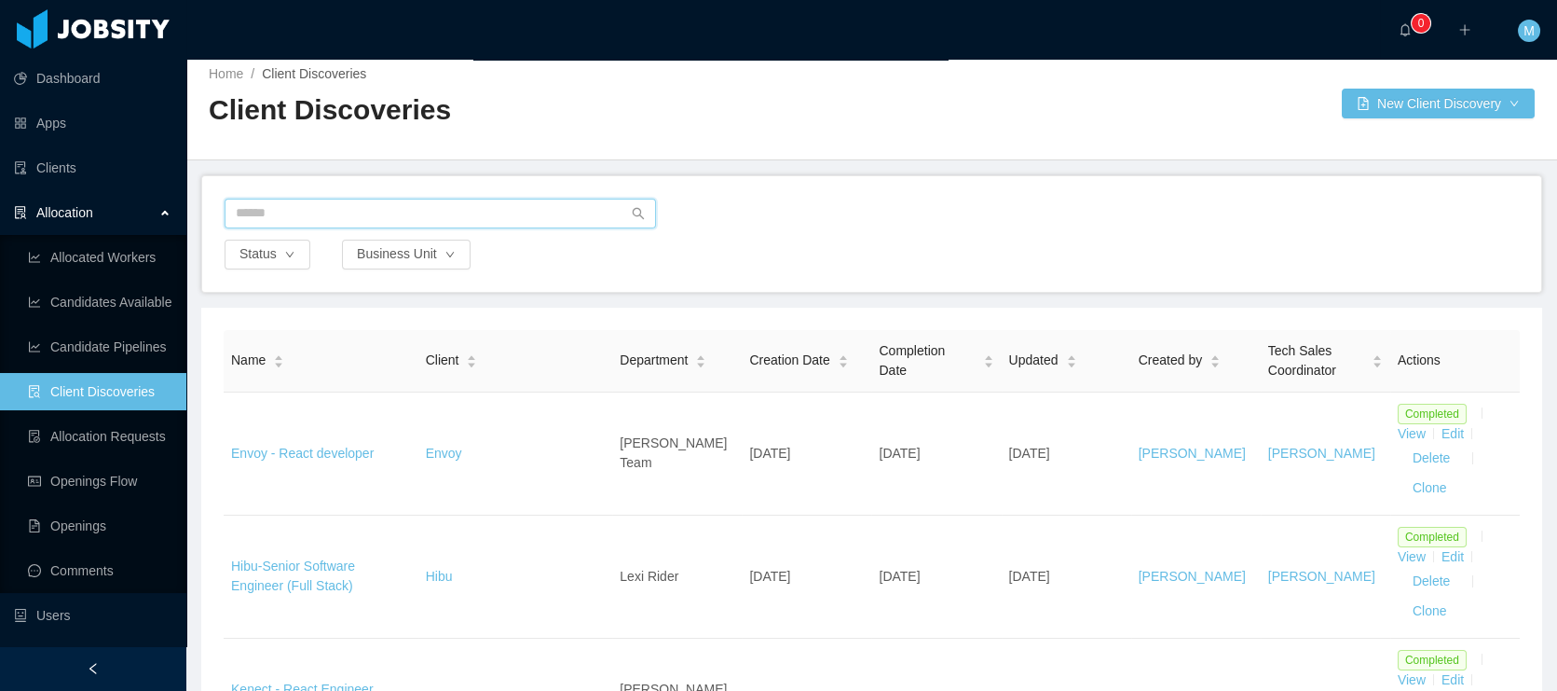
click at [355, 217] on input "text" at bounding box center [441, 214] width 432 height 30
type input "******"
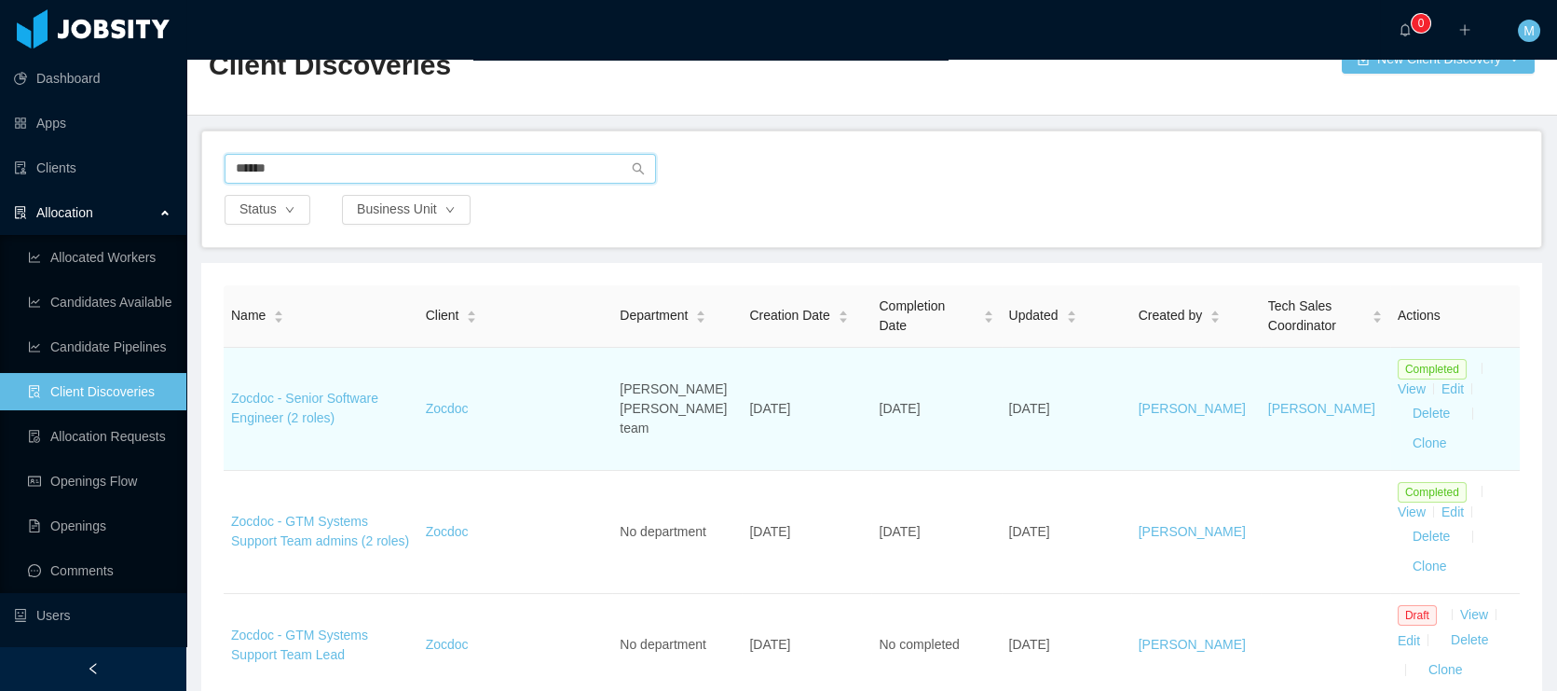
scroll to position [65, 0]
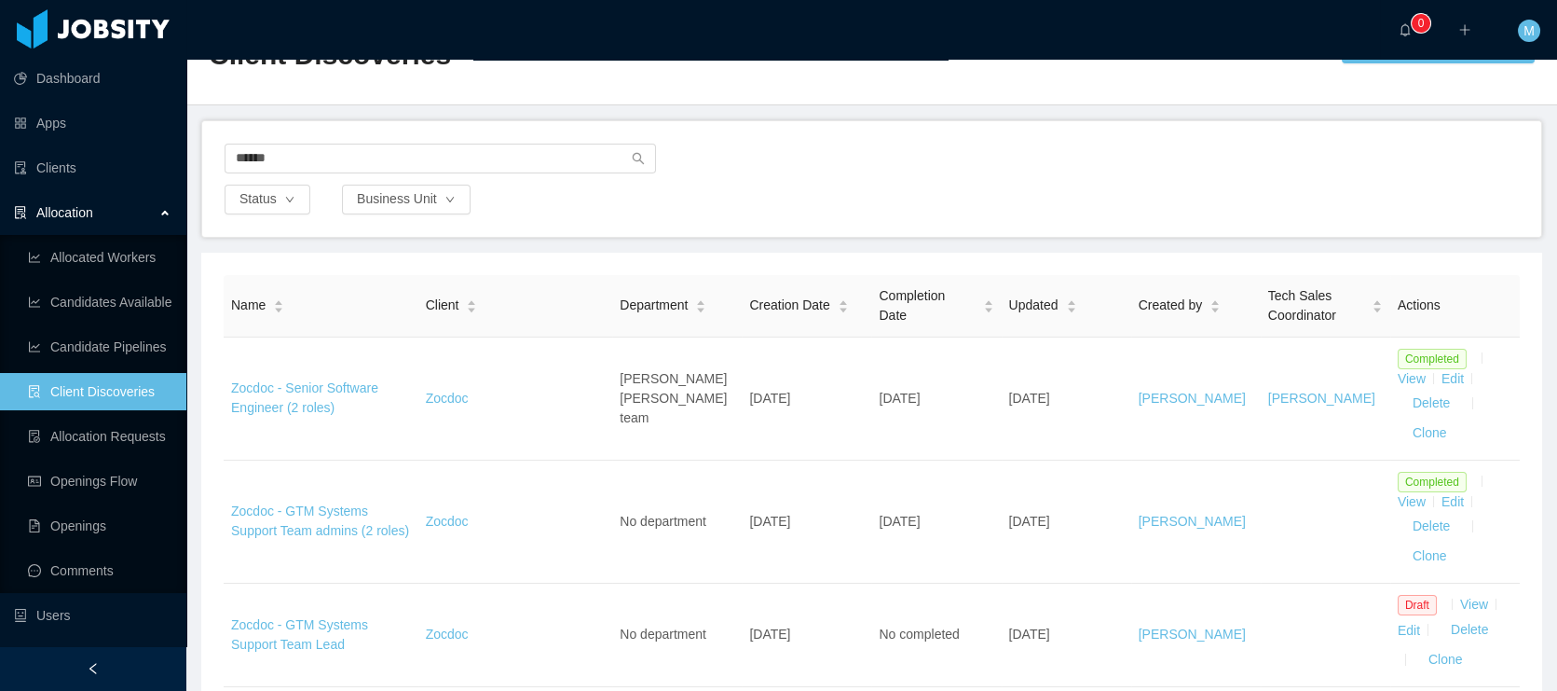
drag, startPoint x: 325, startPoint y: 381, endPoint x: 353, endPoint y: 380, distance: 28.0
click at [325, 381] on link "Zocdoc - Senior Software Engineer (2 roles)" at bounding box center [304, 397] width 147 height 34
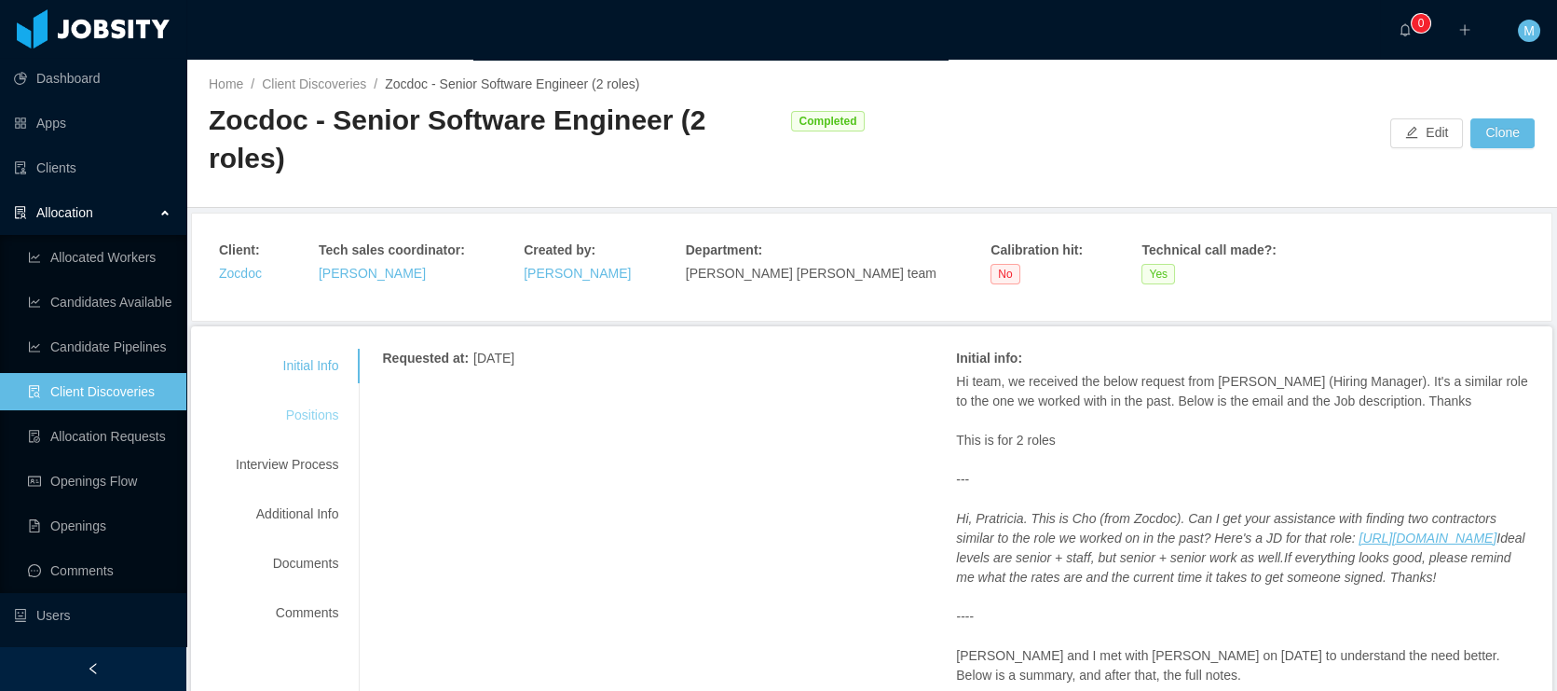
click at [329, 398] on div "Positions" at bounding box center [286, 415] width 147 height 34
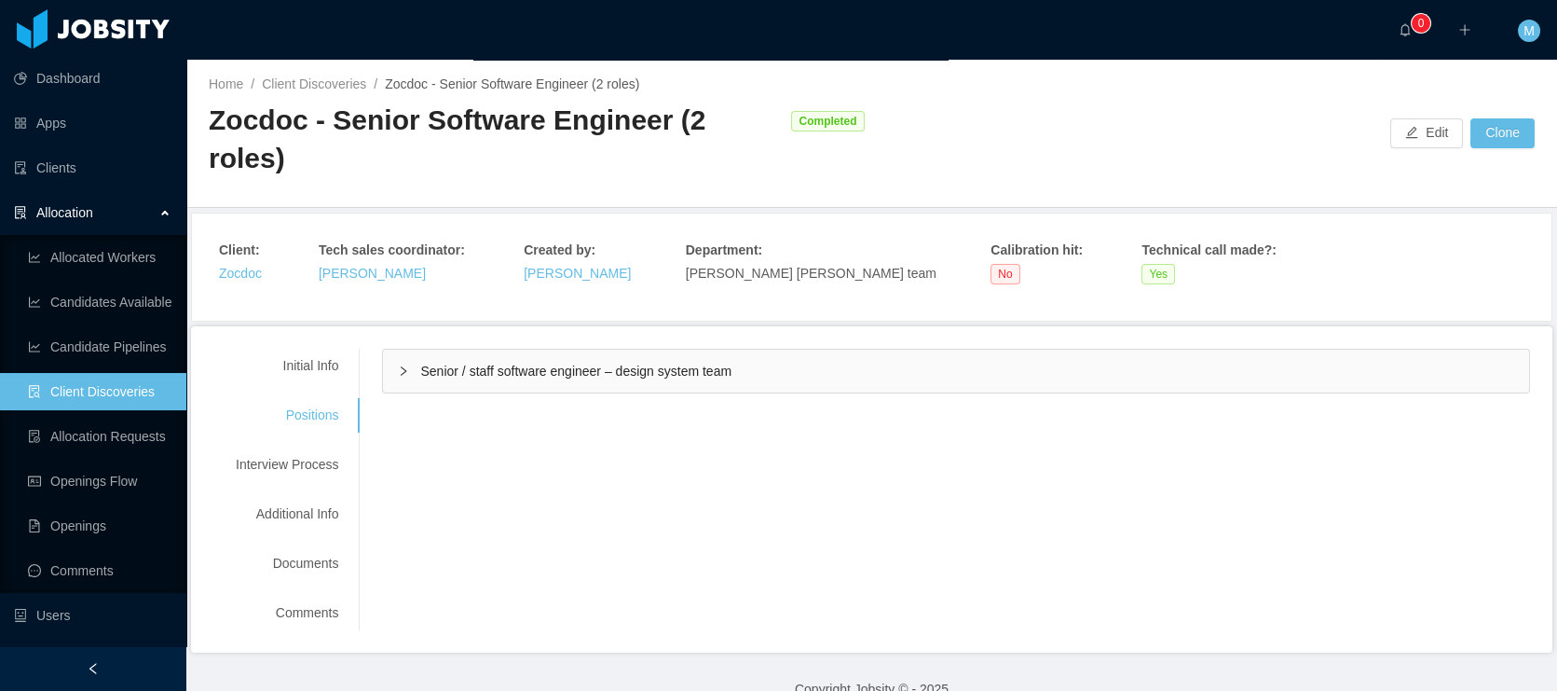
click at [474, 363] on span "Senior / staff software engineer – design system team" at bounding box center [575, 370] width 311 height 15
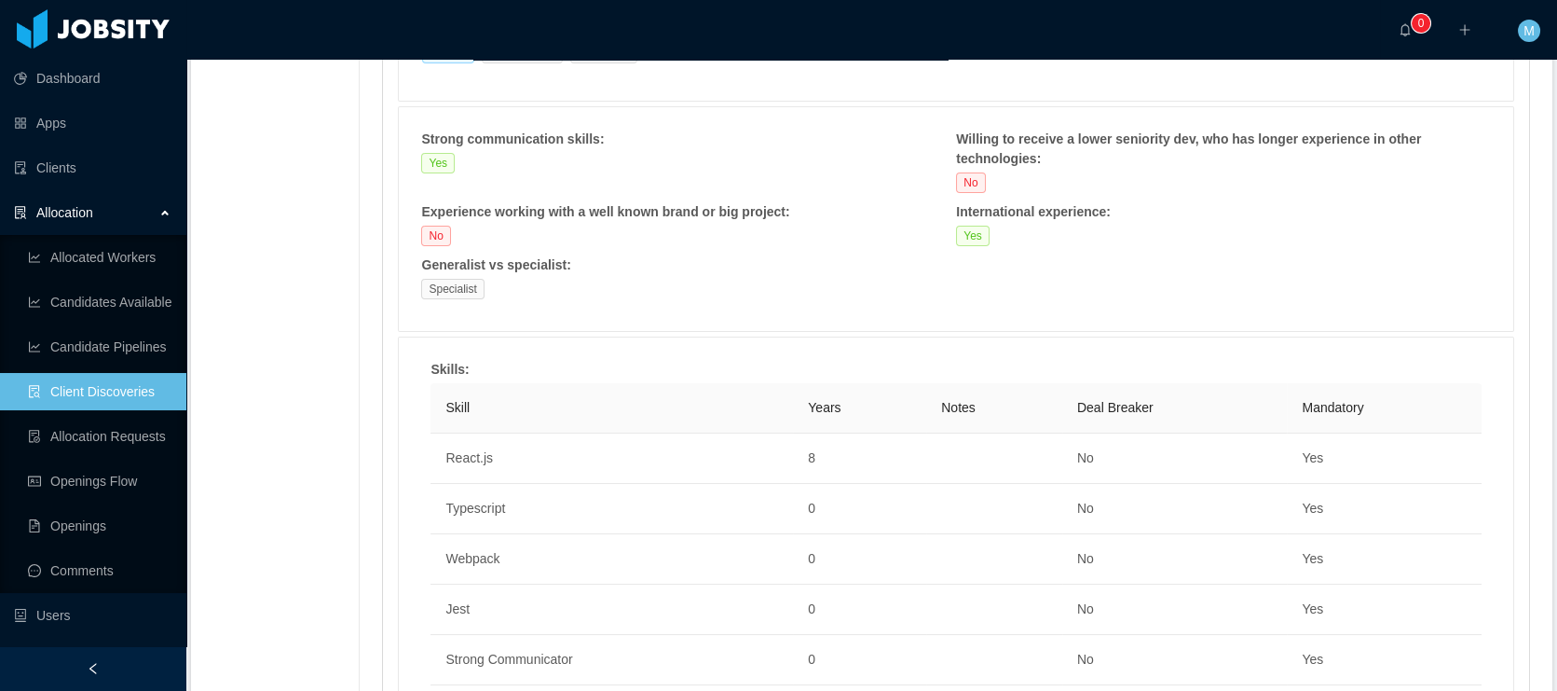
scroll to position [1340, 0]
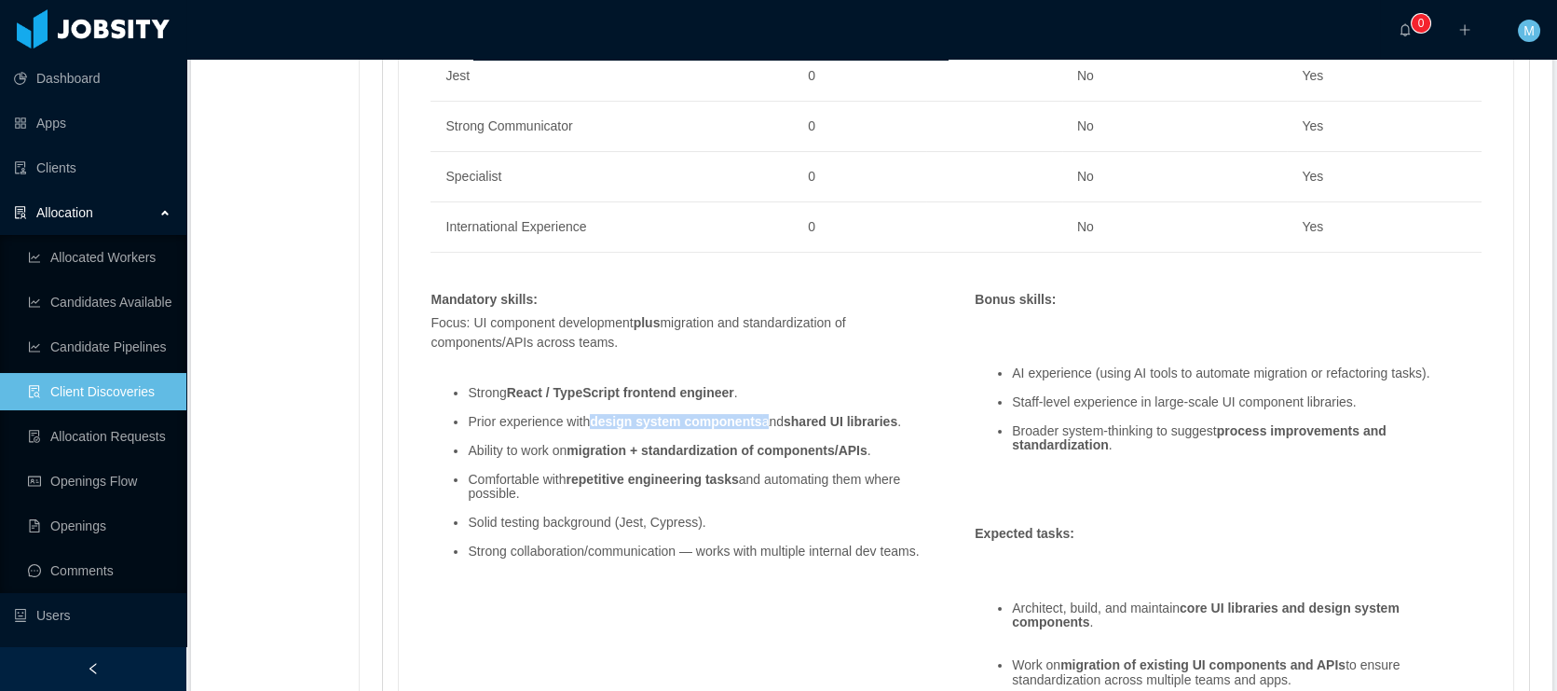
drag, startPoint x: 602, startPoint y: 422, endPoint x: 780, endPoint y: 427, distance: 178.1
click at [780, 427] on ul "Strong React / TypeScript frontend engineer . Prior experience with design syst…" at bounding box center [684, 472] width 507 height 201
copy li "design system components"
